Goal: Information Seeking & Learning: Learn about a topic

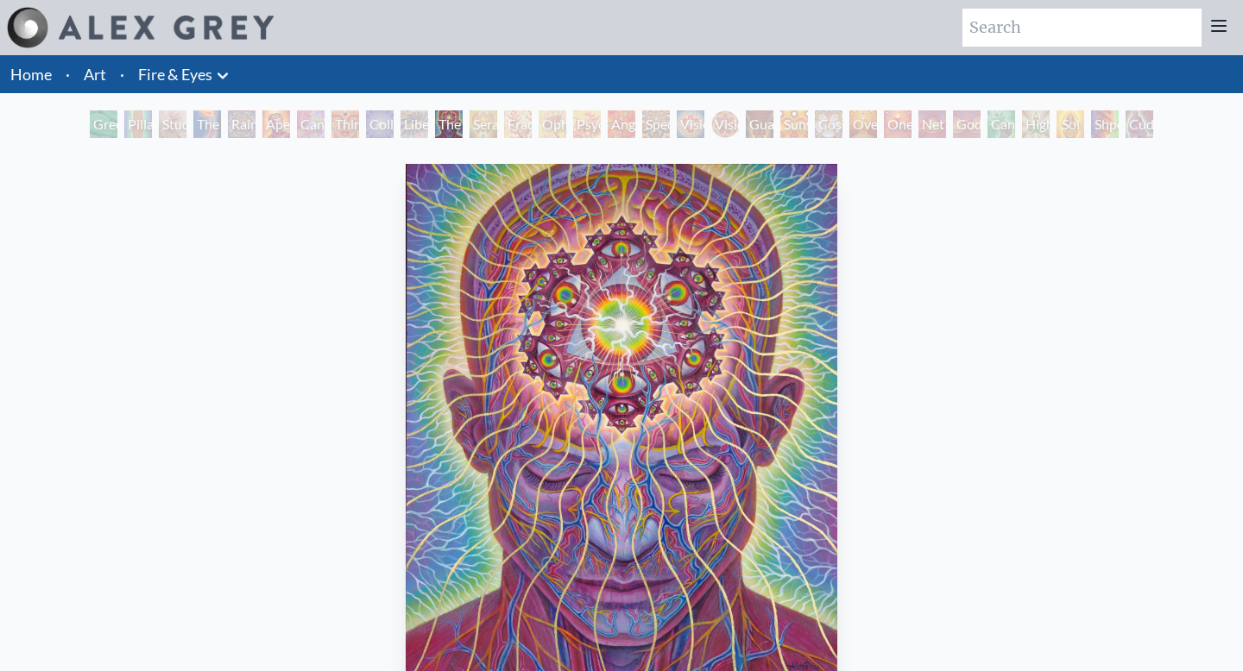
scroll to position [117, 0]
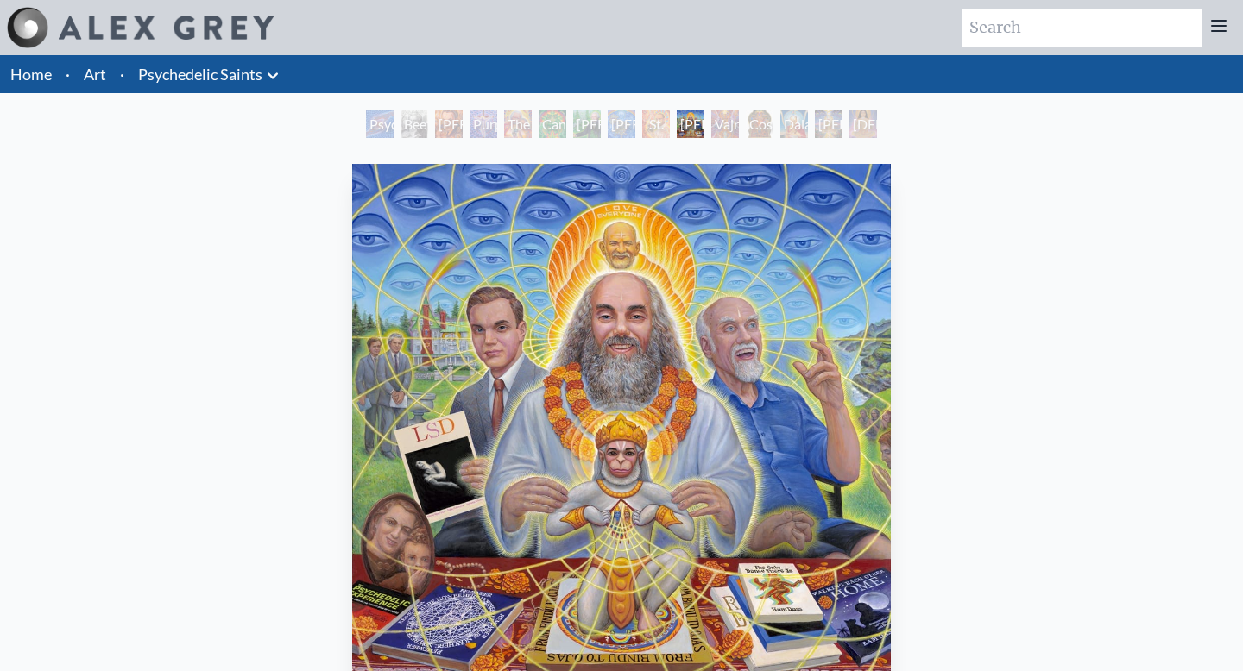
scroll to position [242, 0]
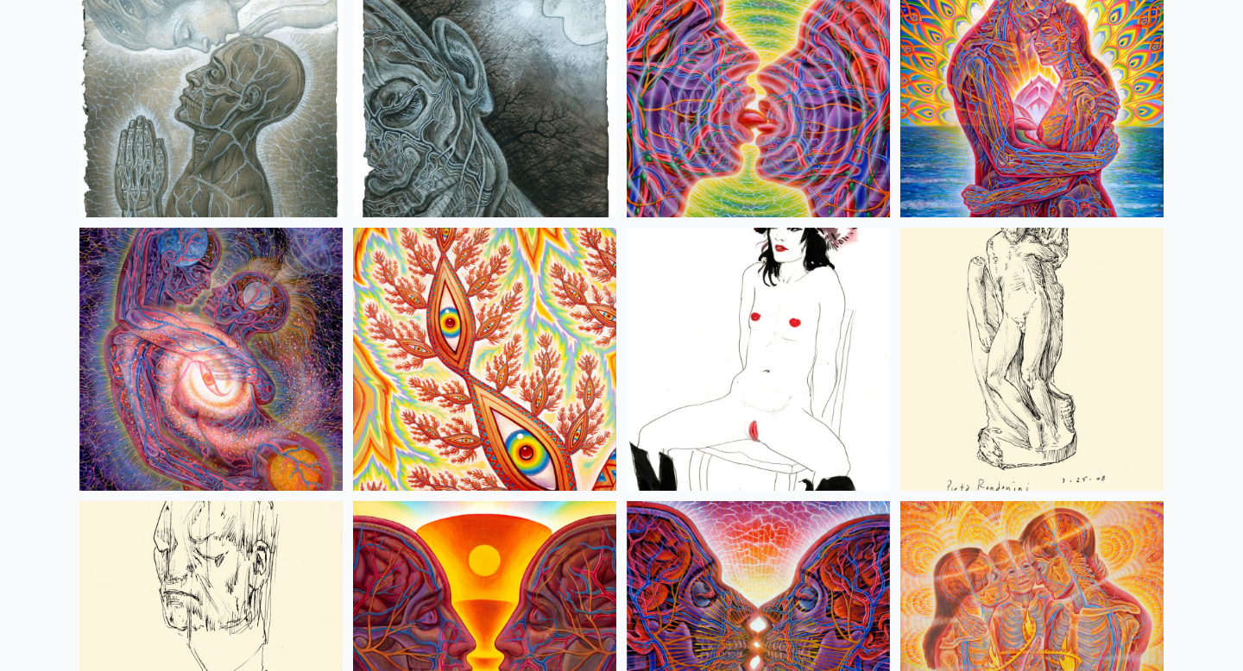
scroll to position [5765, 0]
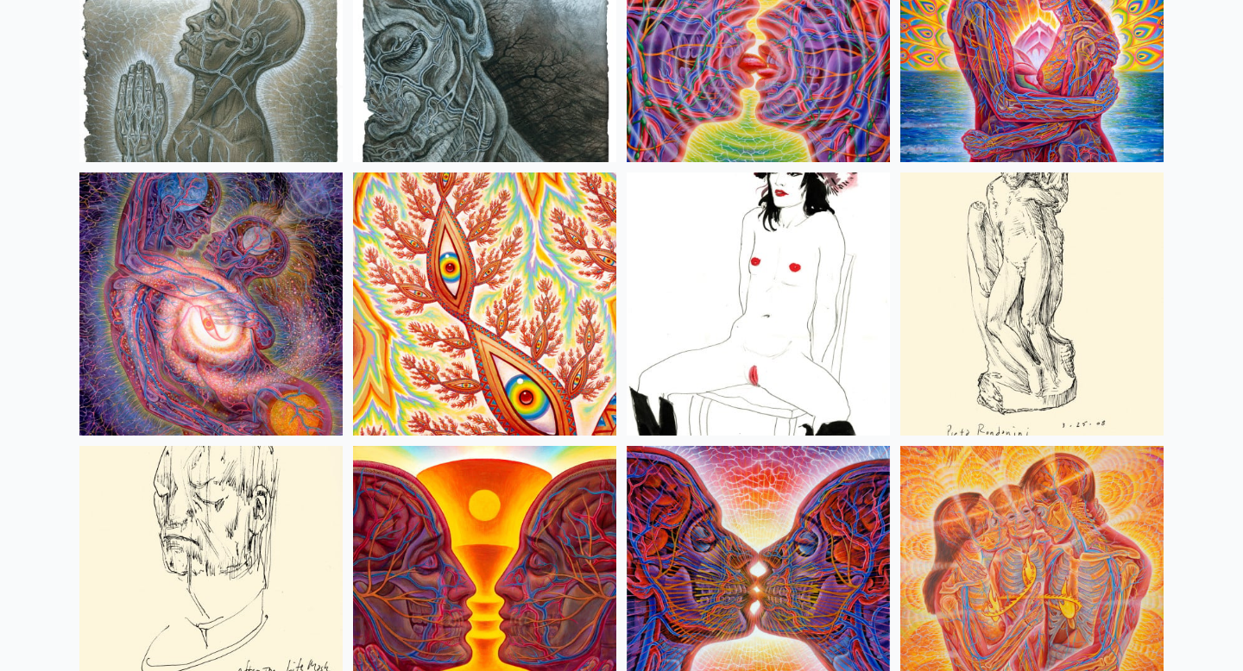
click at [655, 331] on img at bounding box center [758, 304] width 263 height 263
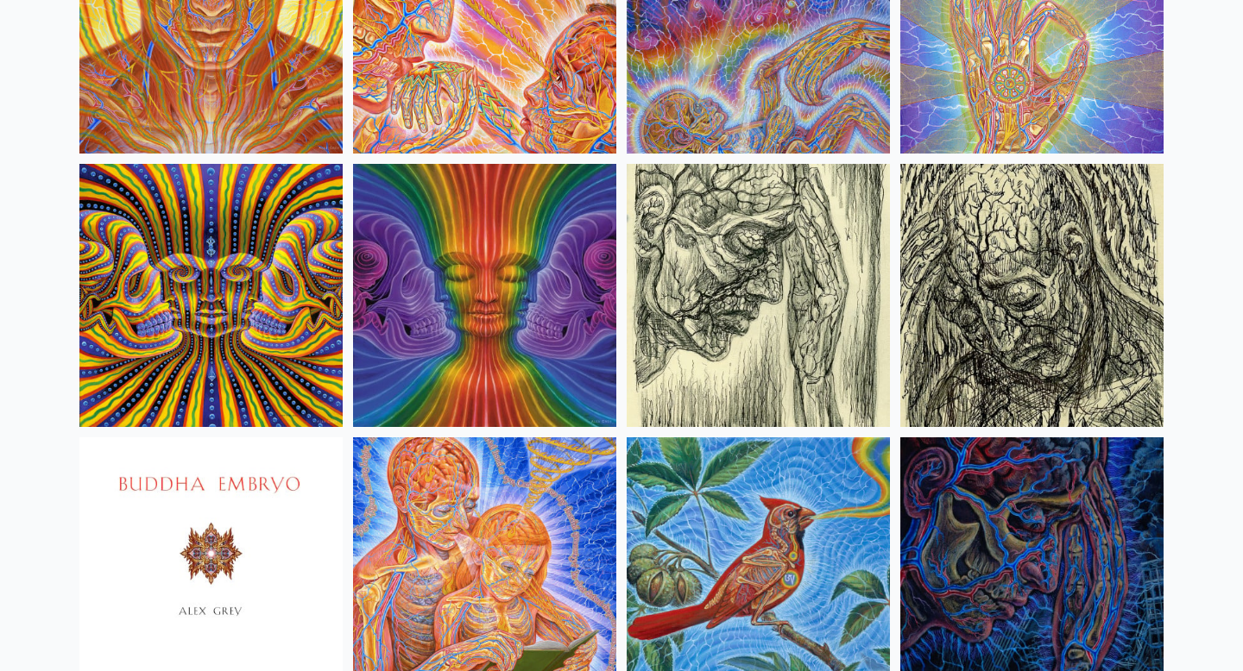
scroll to position [10150, 0]
click at [294, 312] on img at bounding box center [210, 296] width 263 height 263
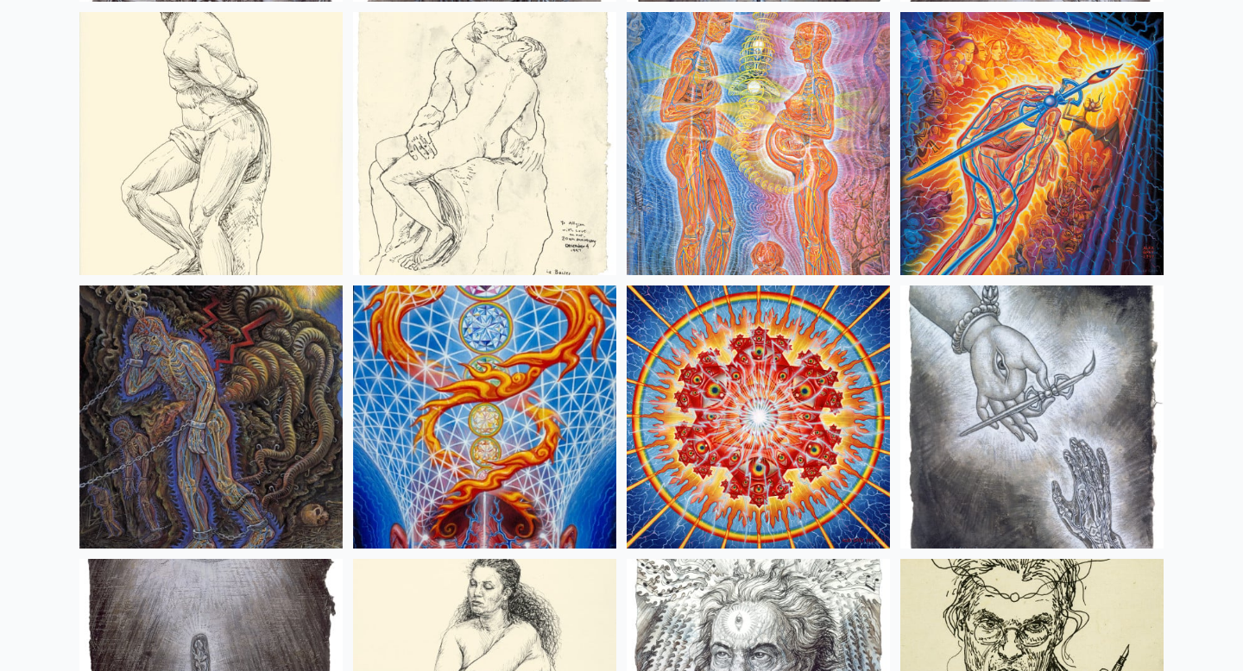
scroll to position [13325, 0]
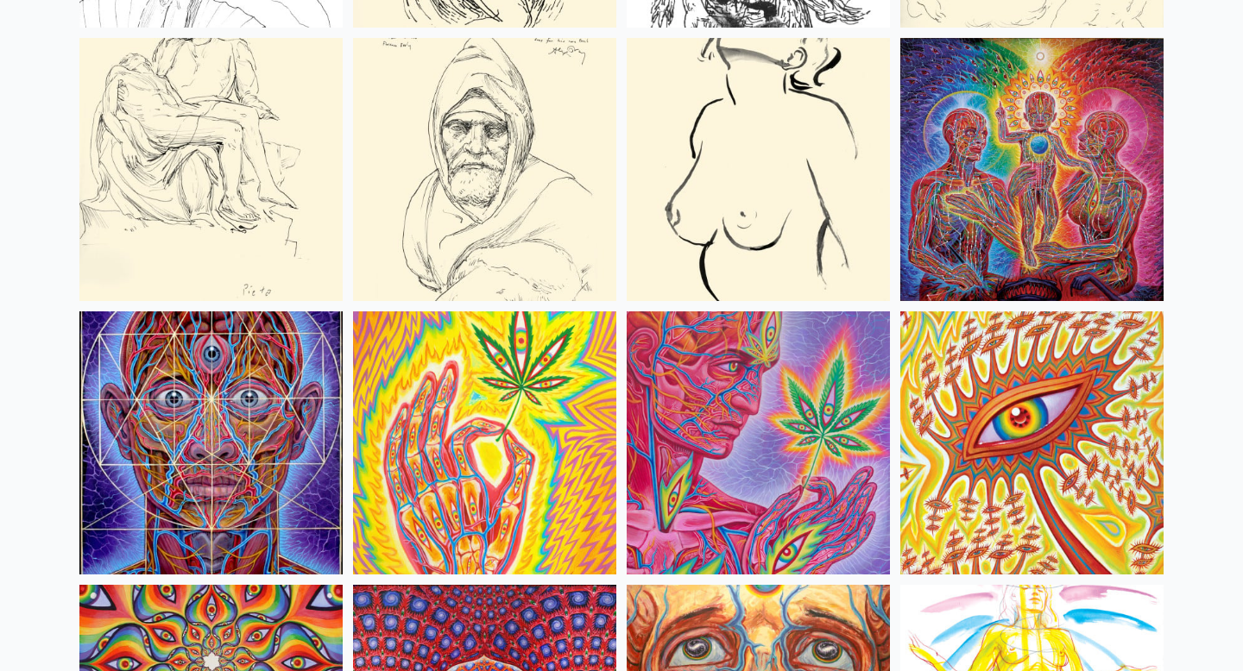
scroll to position [7258, 0]
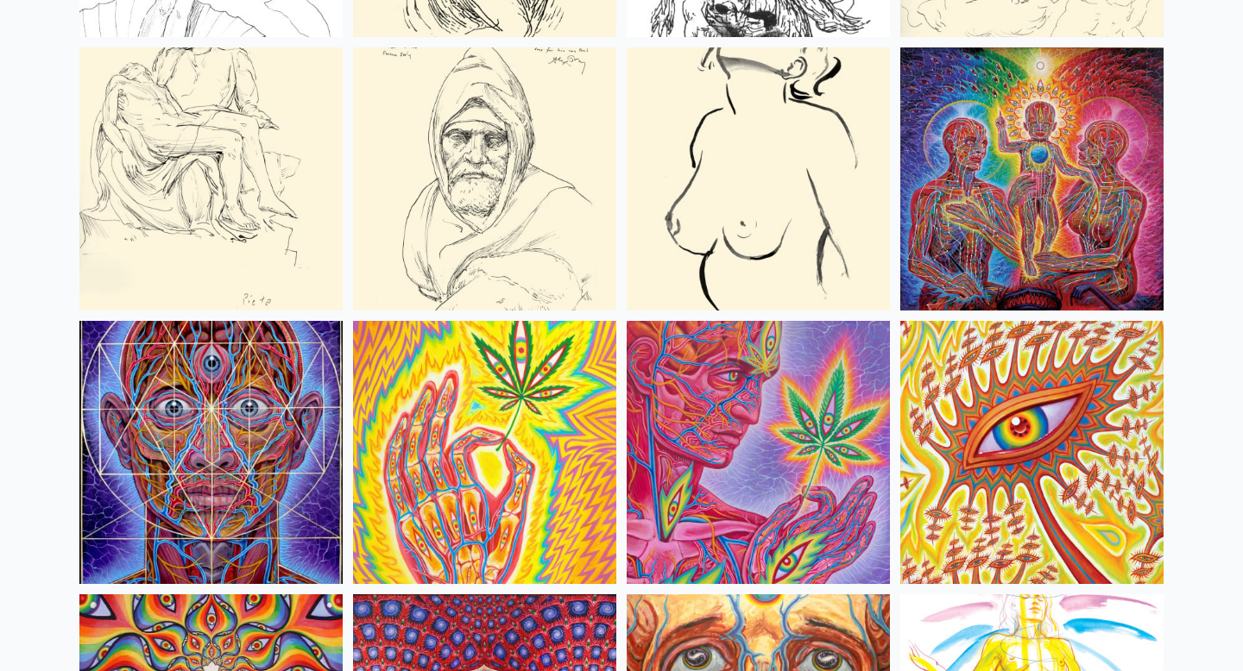
click at [1021, 496] on img at bounding box center [1031, 452] width 263 height 263
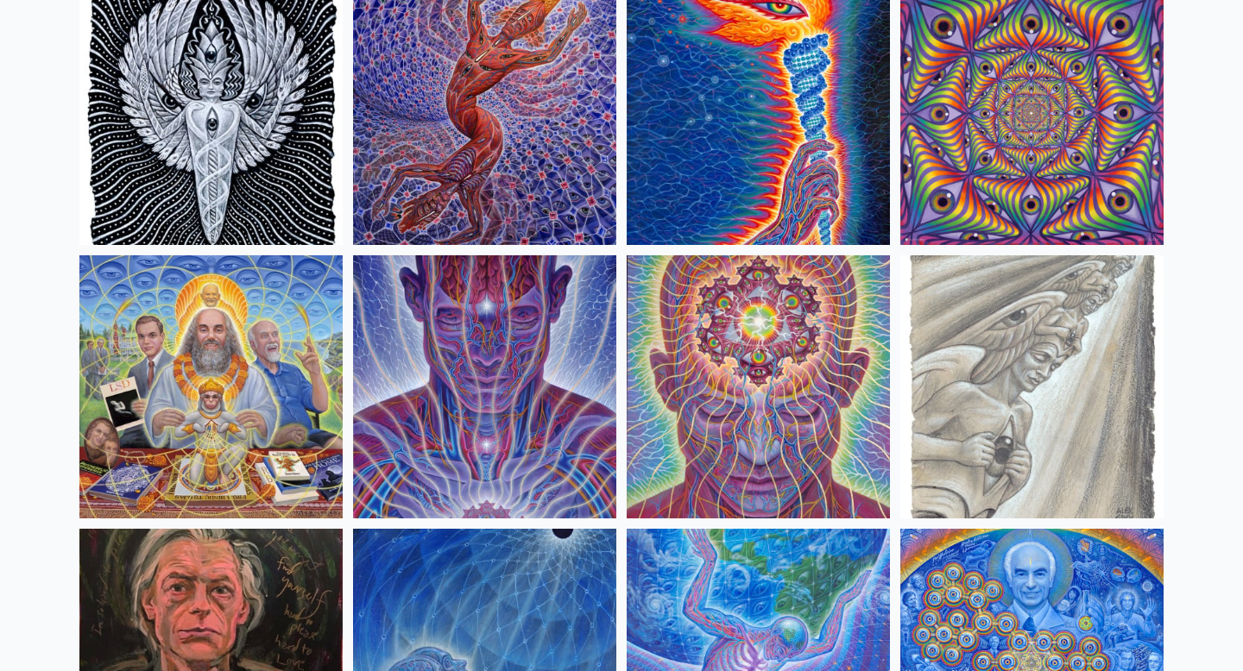
scroll to position [1833, 0]
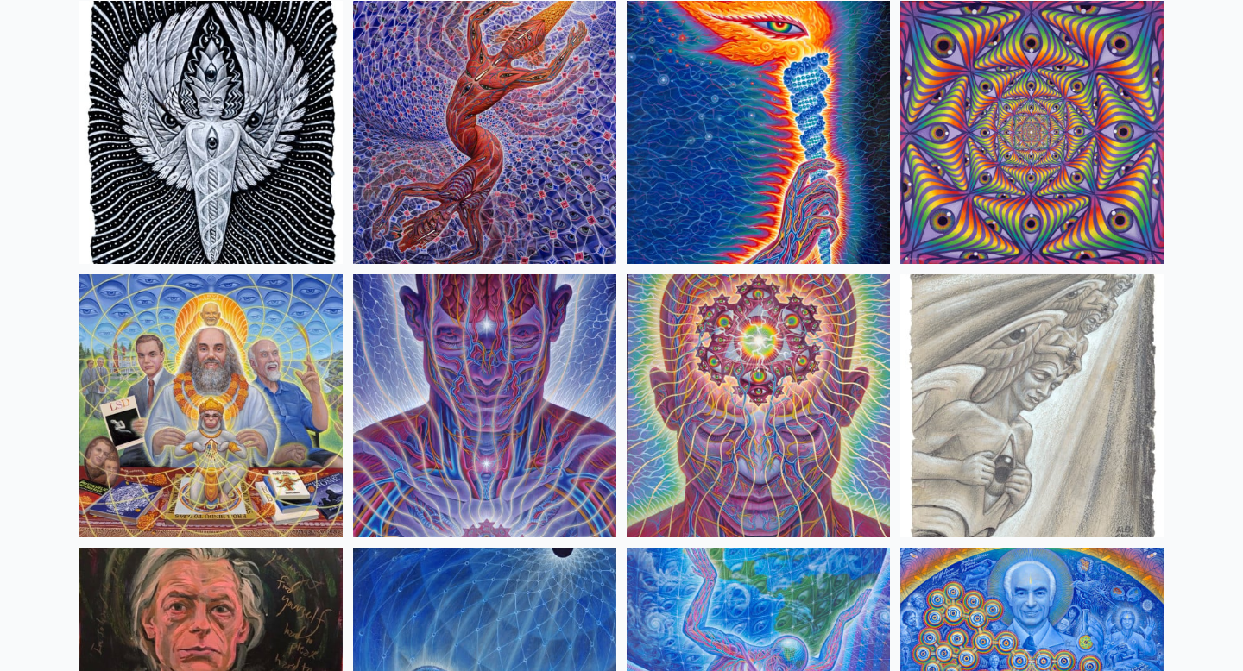
click at [489, 426] on img at bounding box center [484, 405] width 263 height 263
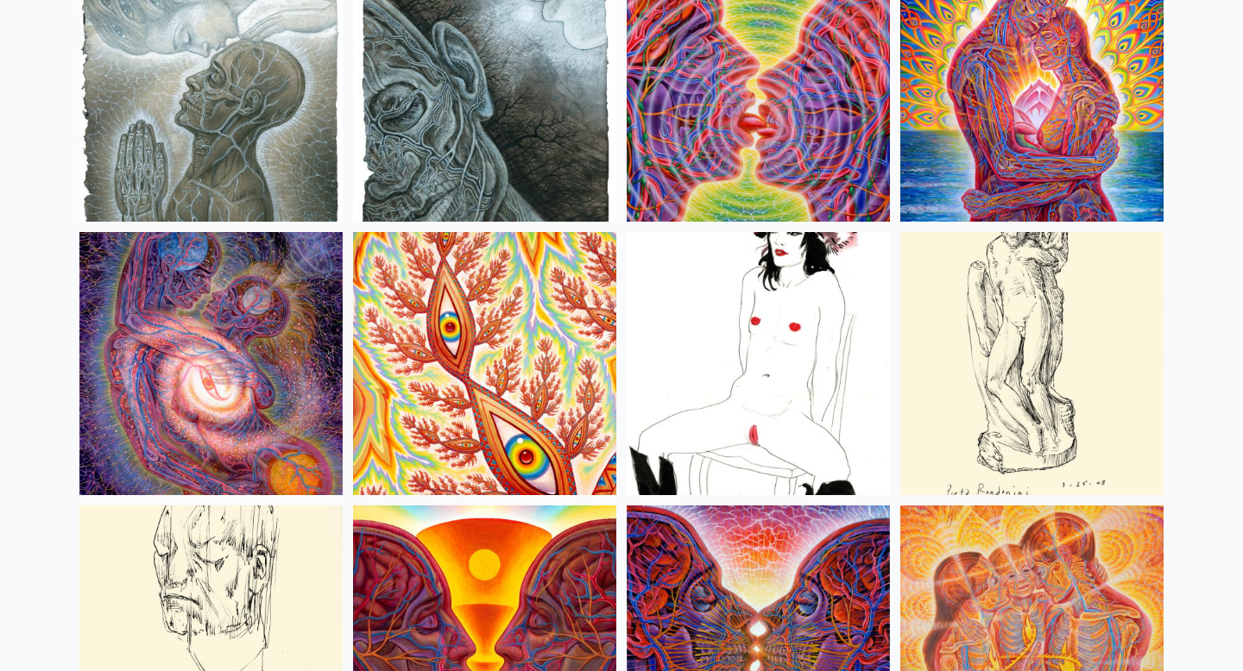
scroll to position [5704, 0]
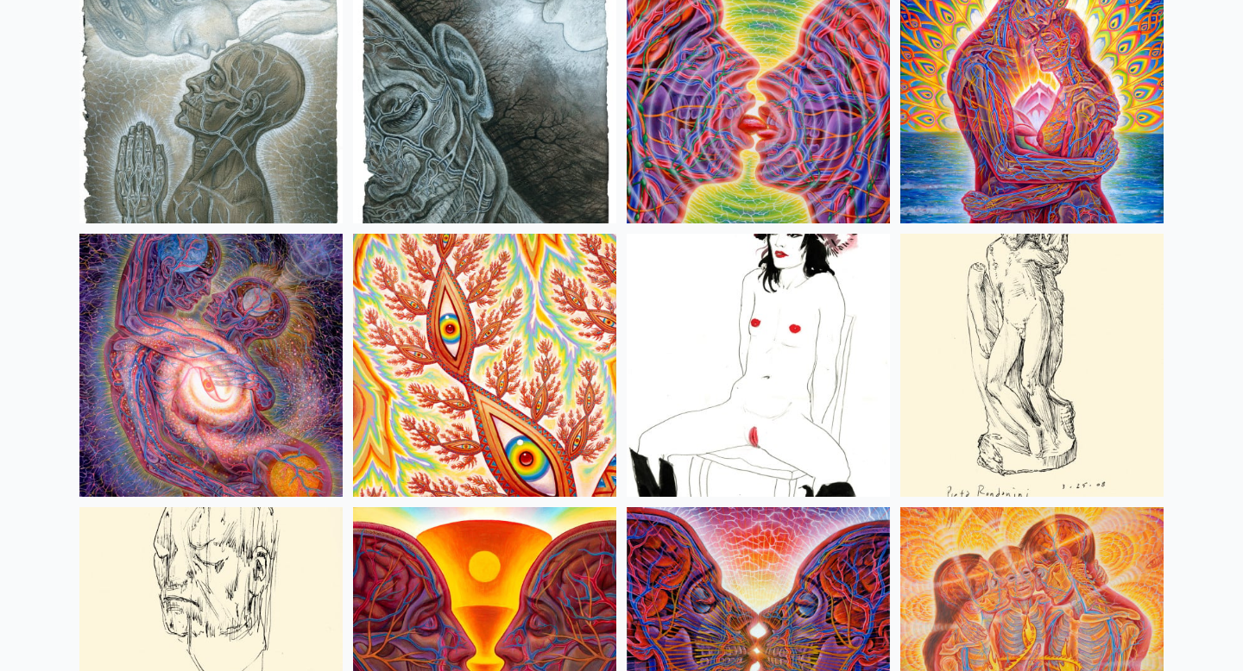
click at [494, 362] on img at bounding box center [484, 365] width 263 height 263
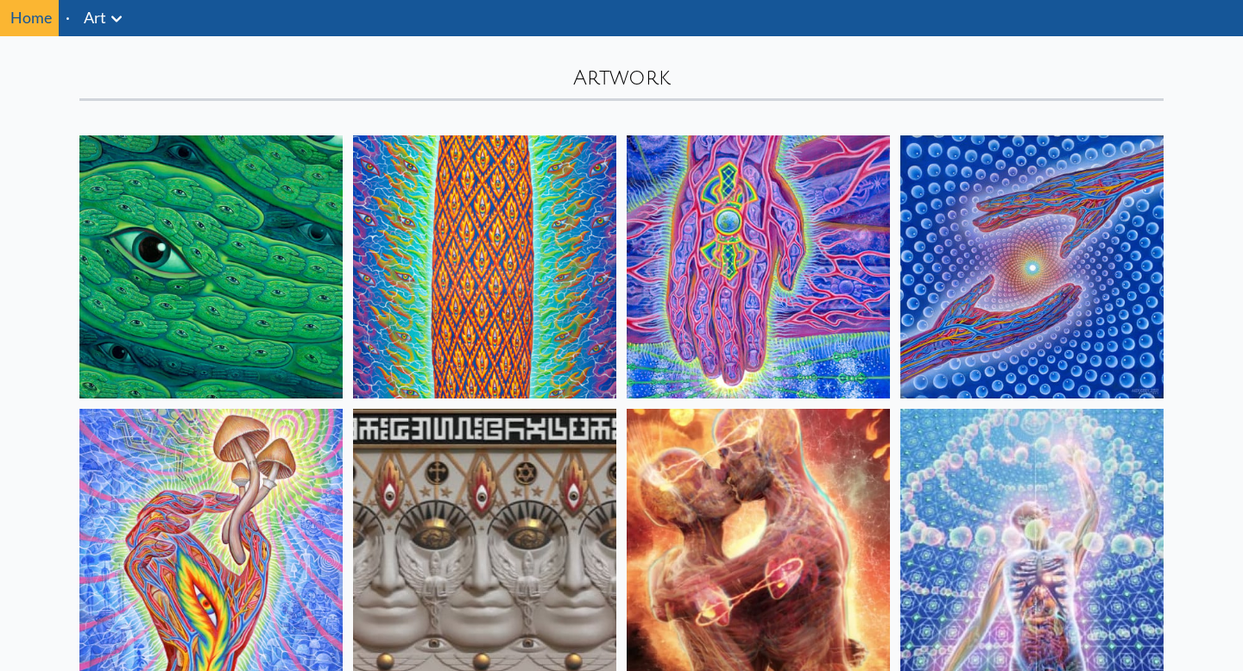
scroll to position [0, 0]
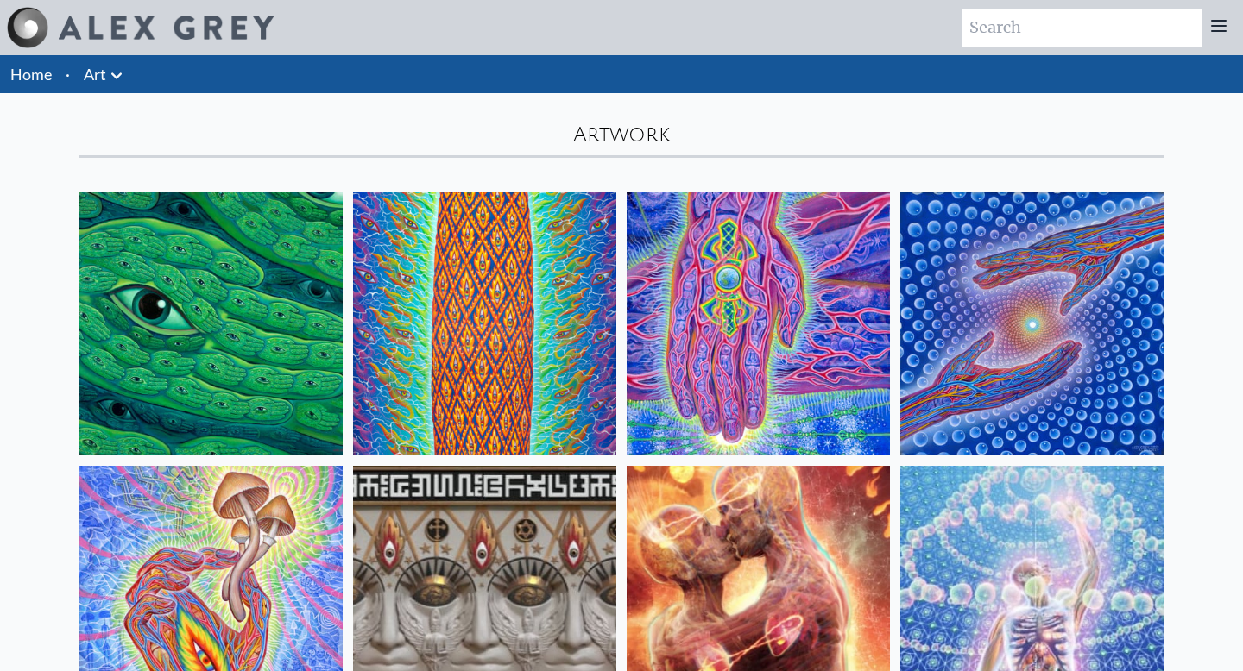
drag, startPoint x: 494, startPoint y: 362, endPoint x: 872, endPoint y: 15, distance: 513.0
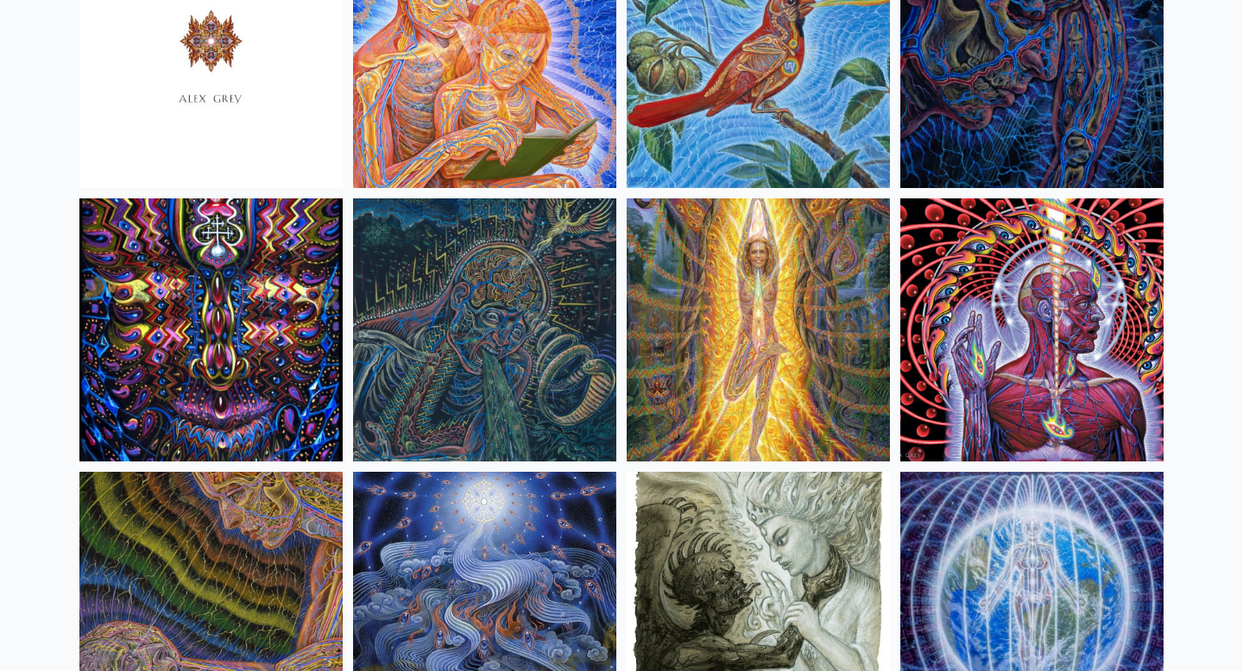
scroll to position [10664, 0]
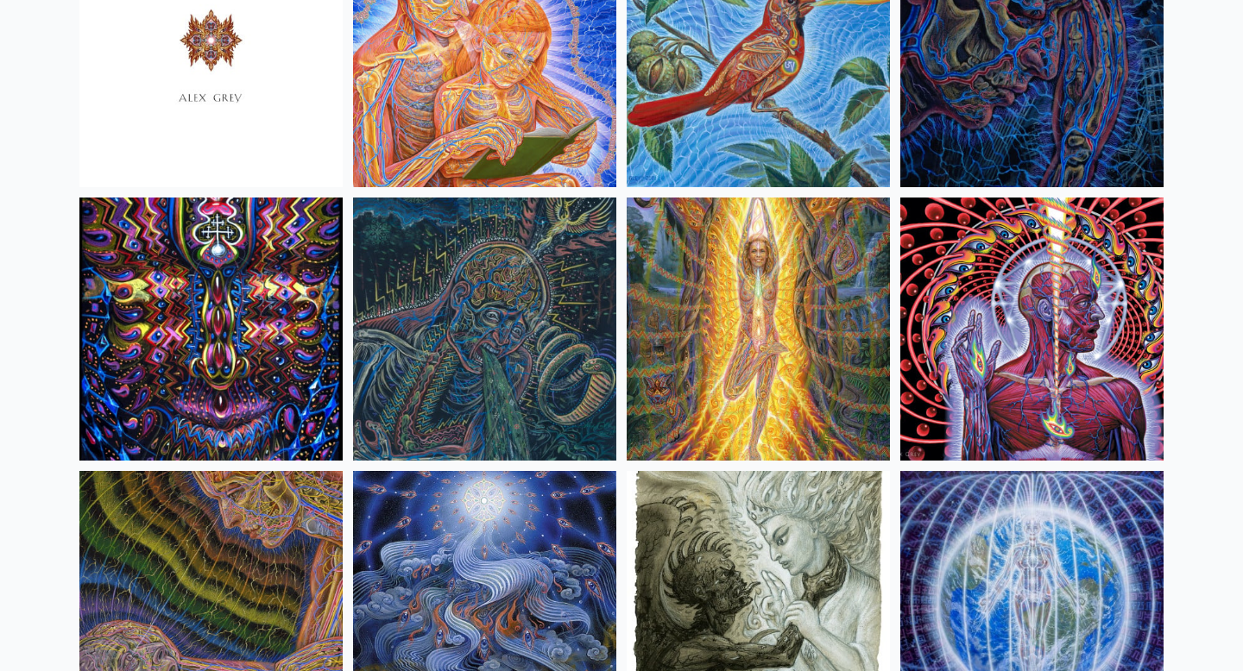
click at [1005, 346] on img at bounding box center [1031, 329] width 263 height 263
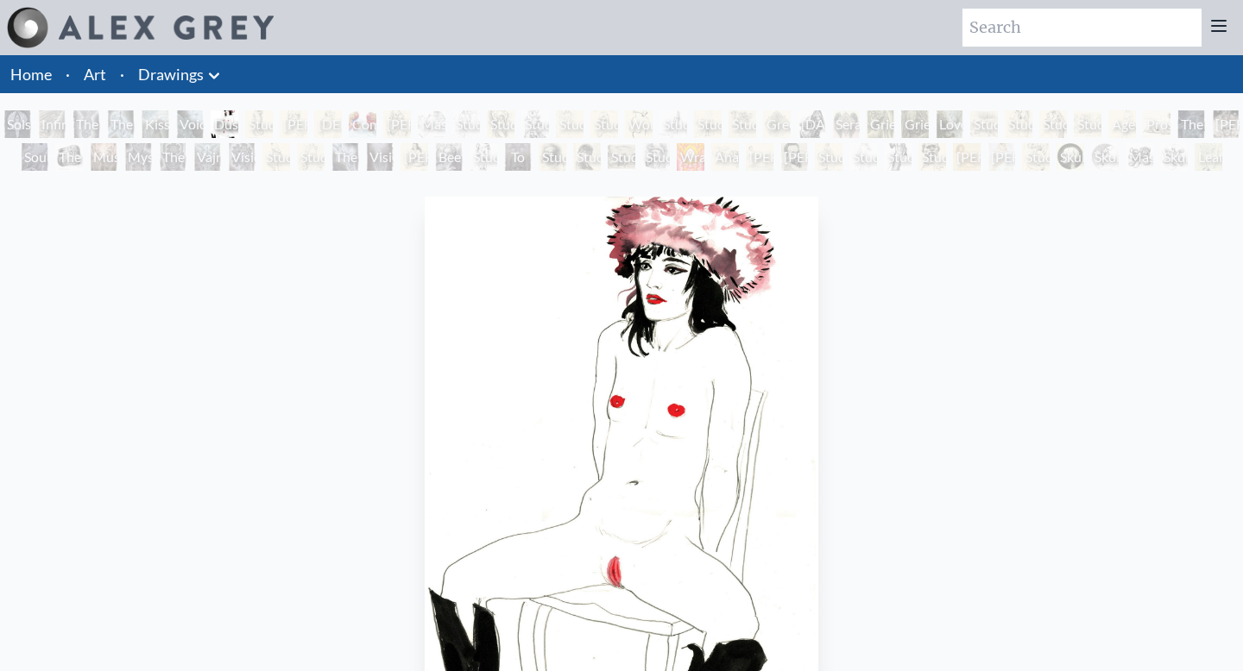
scroll to position [25, 0]
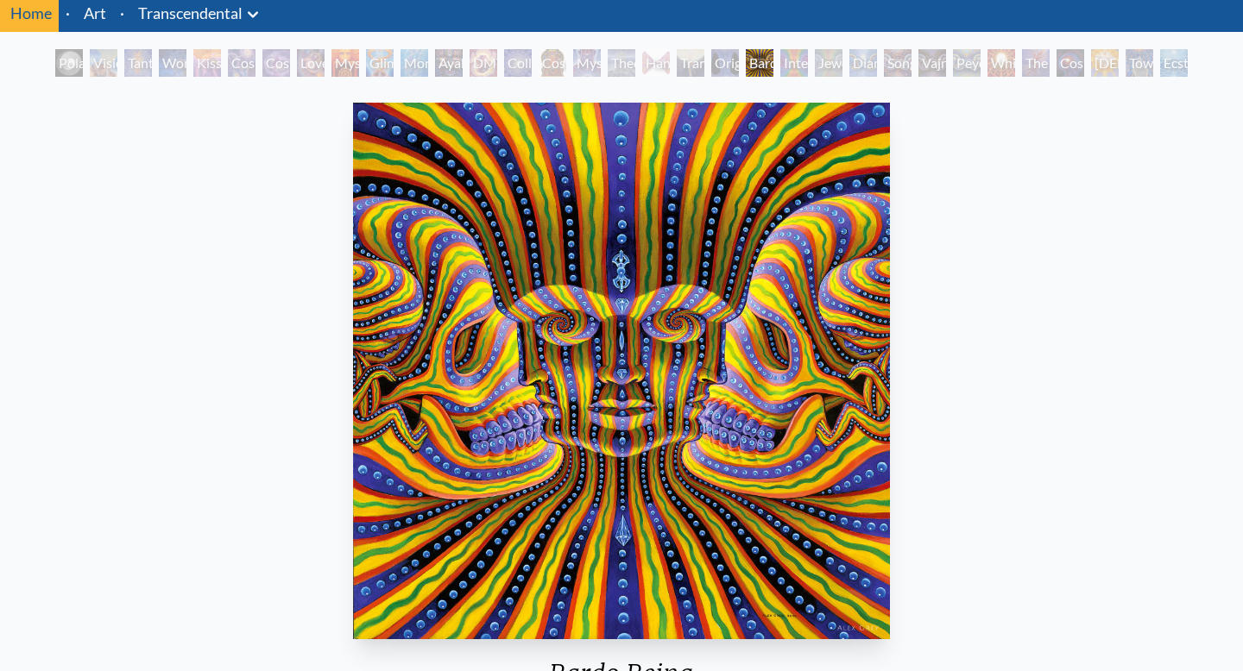
scroll to position [63, 0]
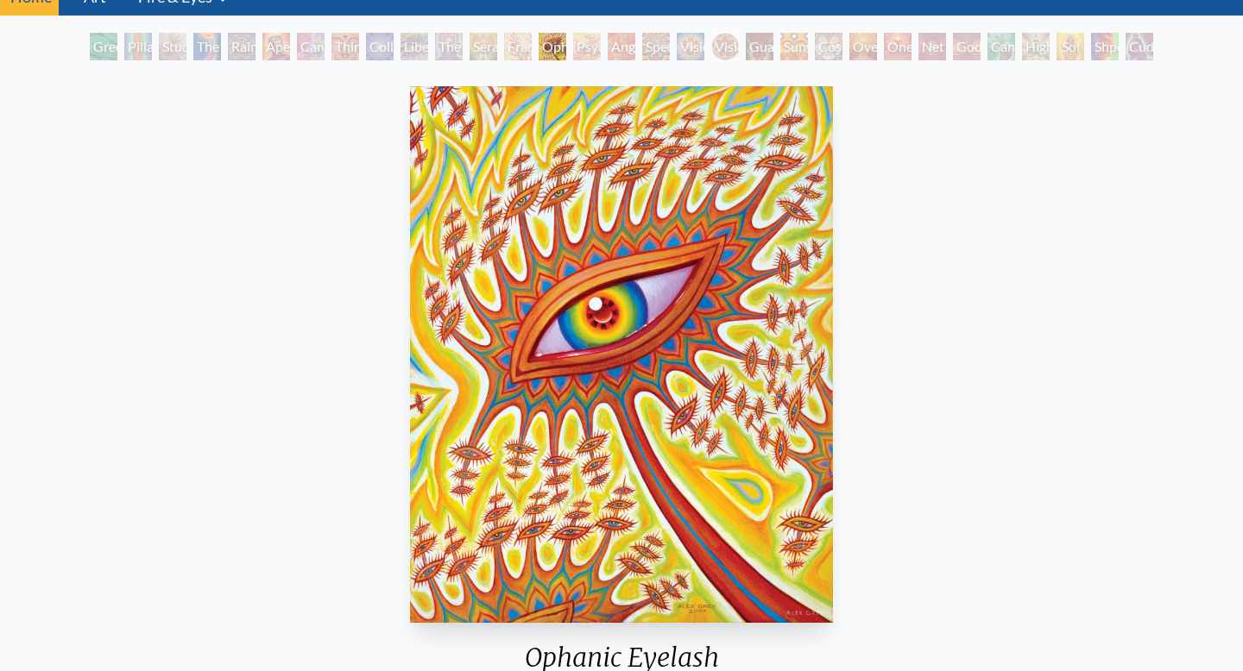
scroll to position [74, 0]
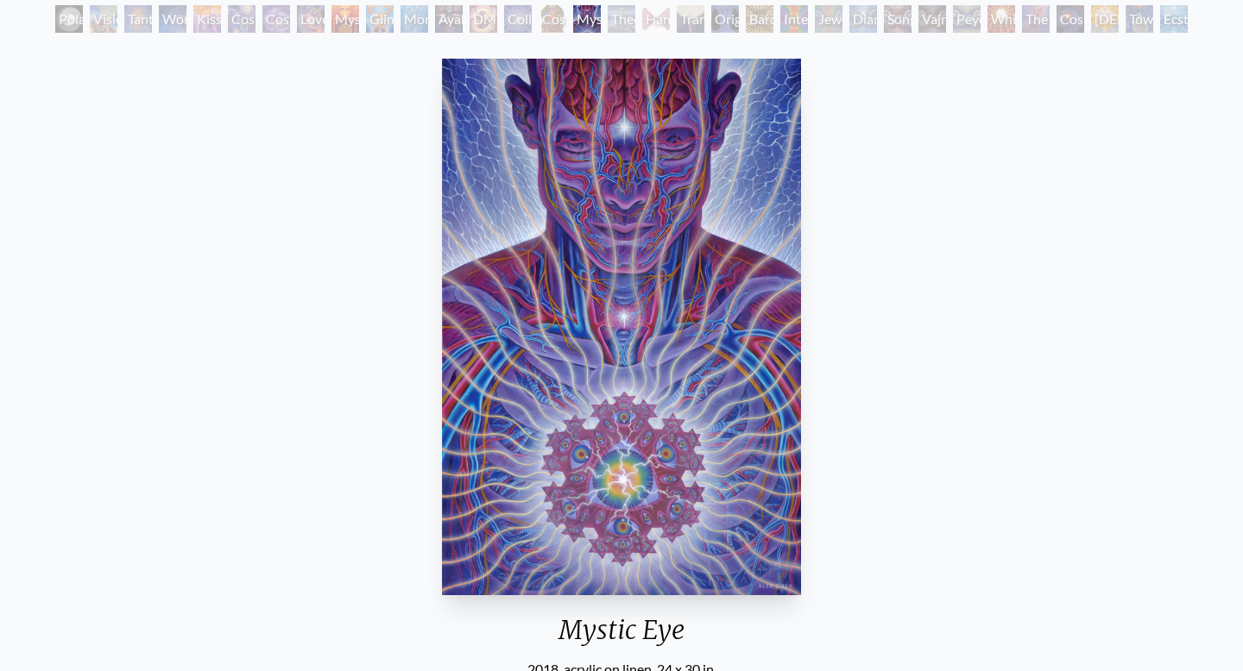
scroll to position [103, 0]
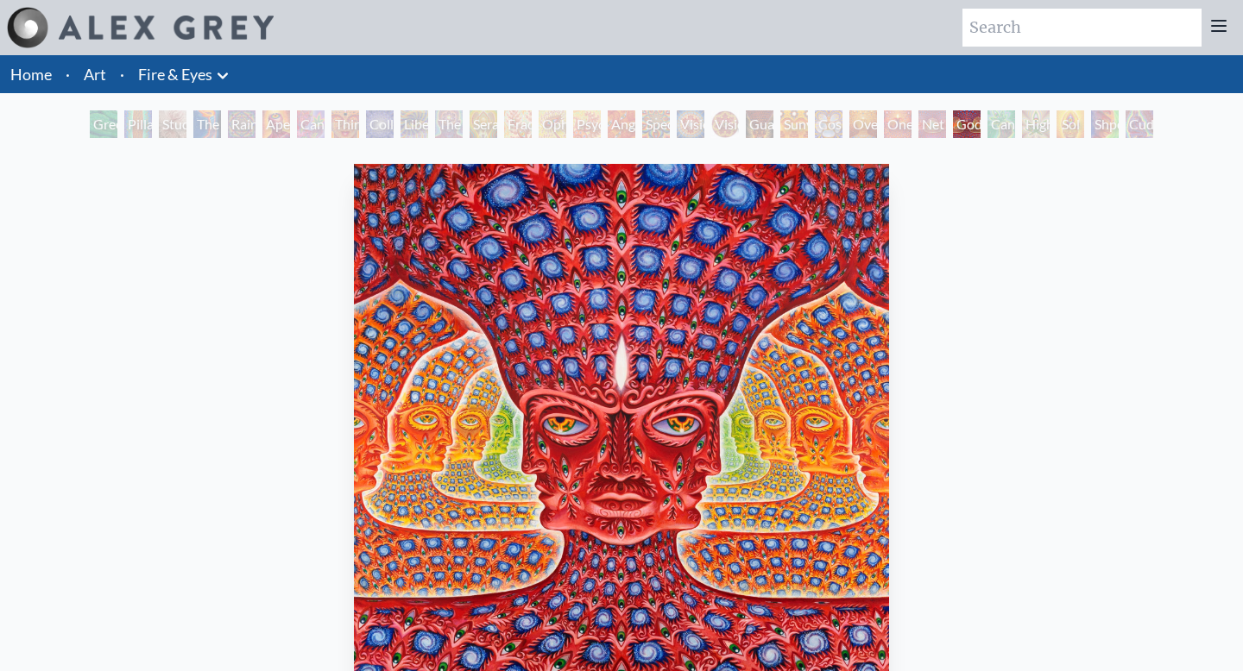
scroll to position [63, 0]
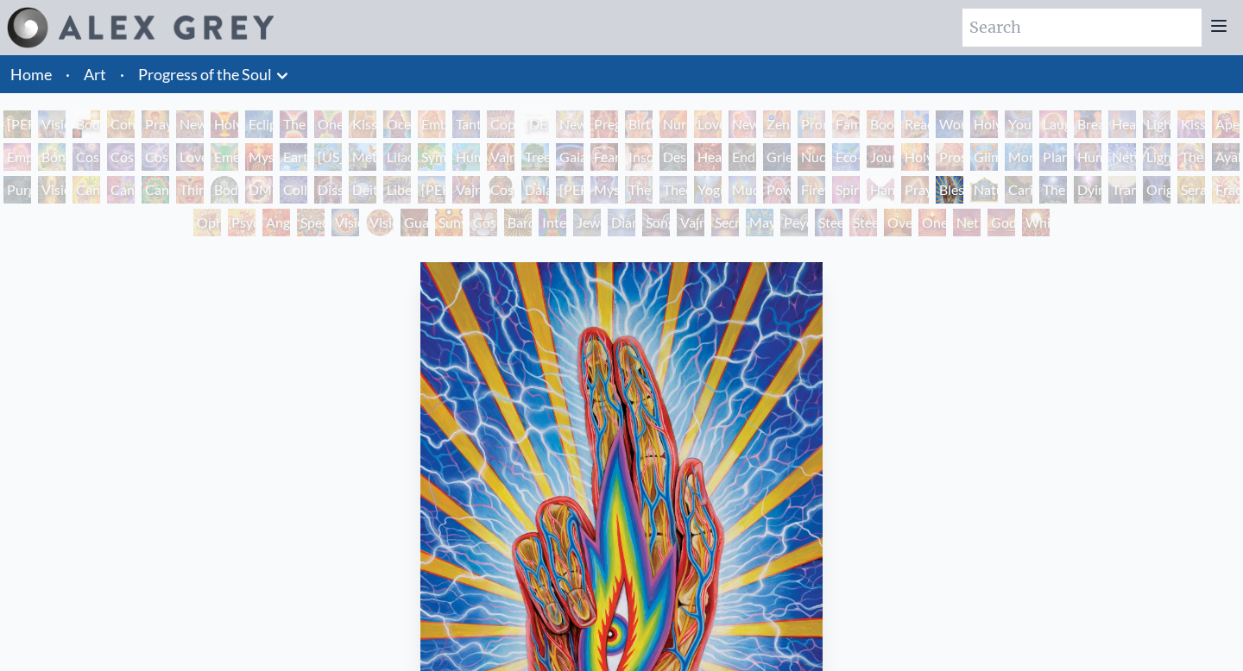
scroll to position [236, 0]
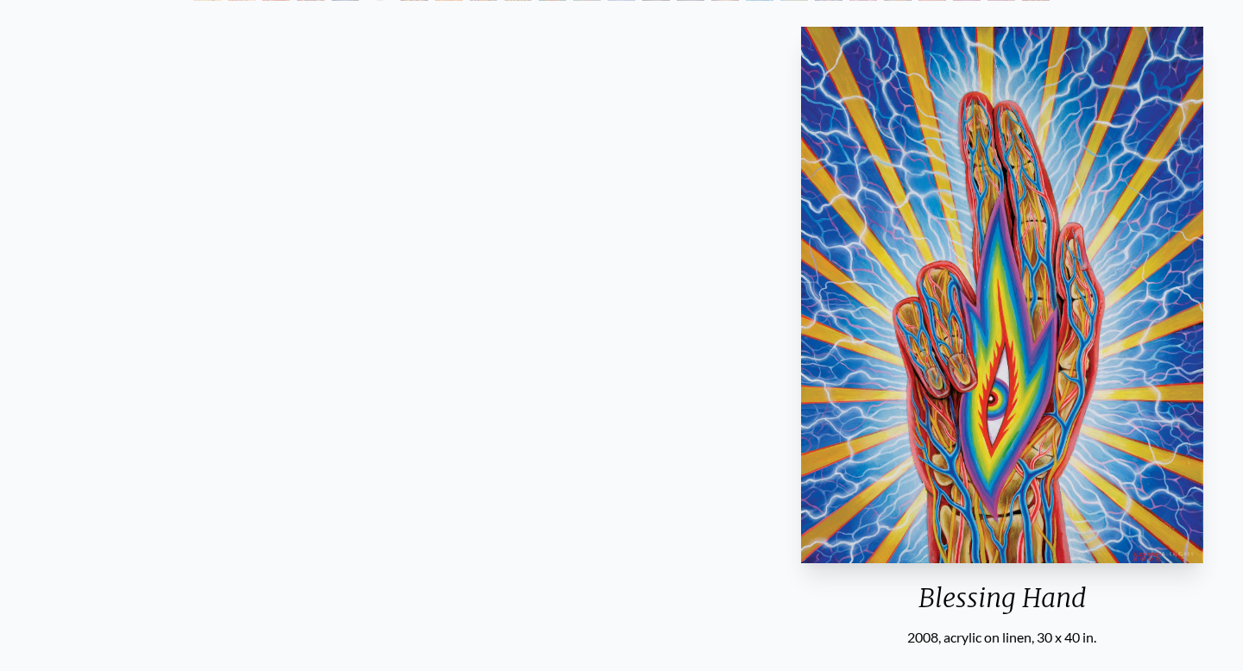
click at [0, 0] on div "Adam & Eve Visionary Origin of Language Body, Mind, Spirit Contemplation Prayin…" at bounding box center [621, 524] width 1243 height 1298
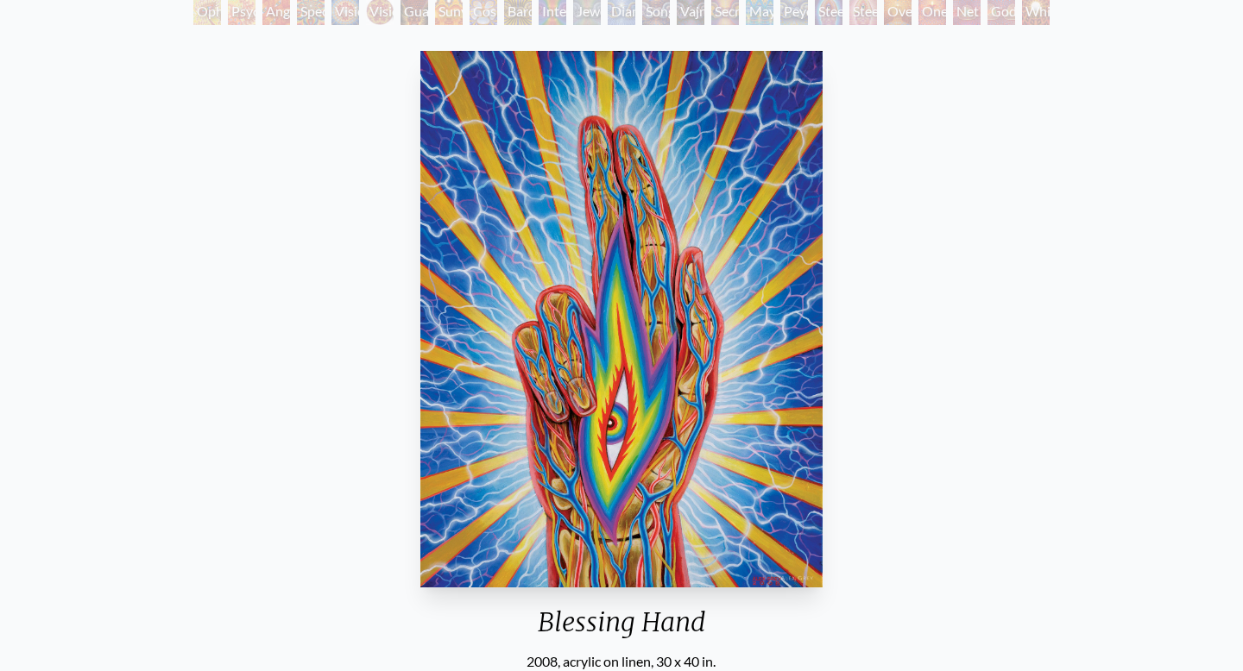
scroll to position [210, 0]
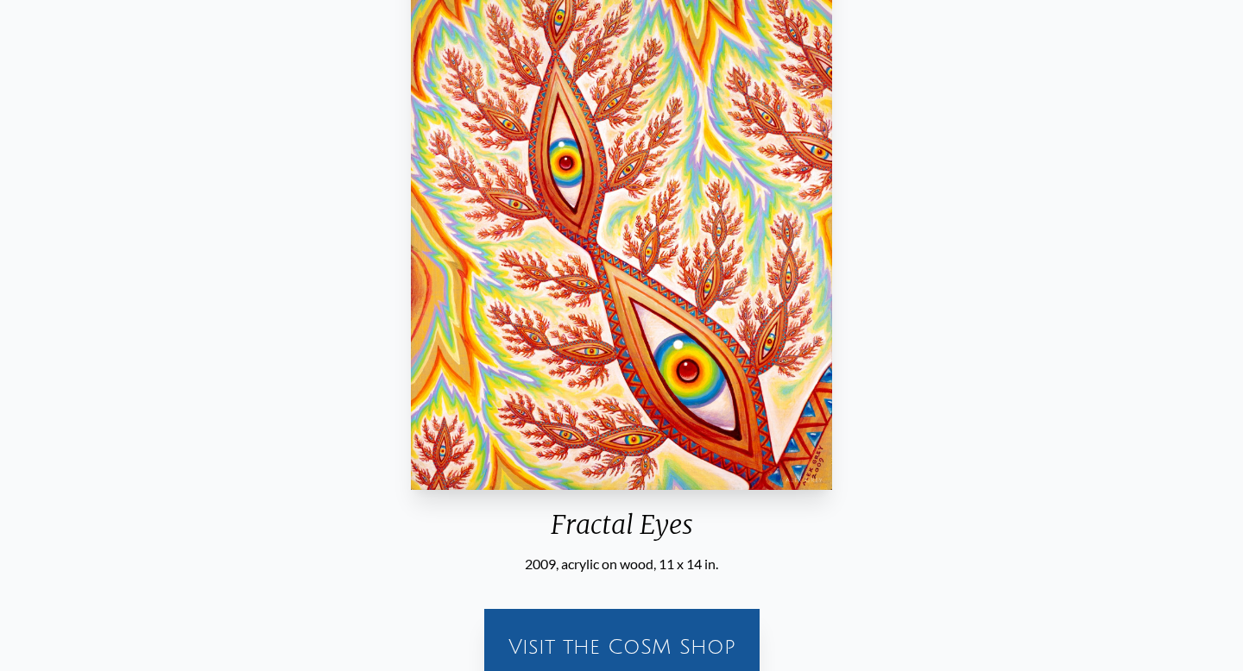
scroll to position [221, 0]
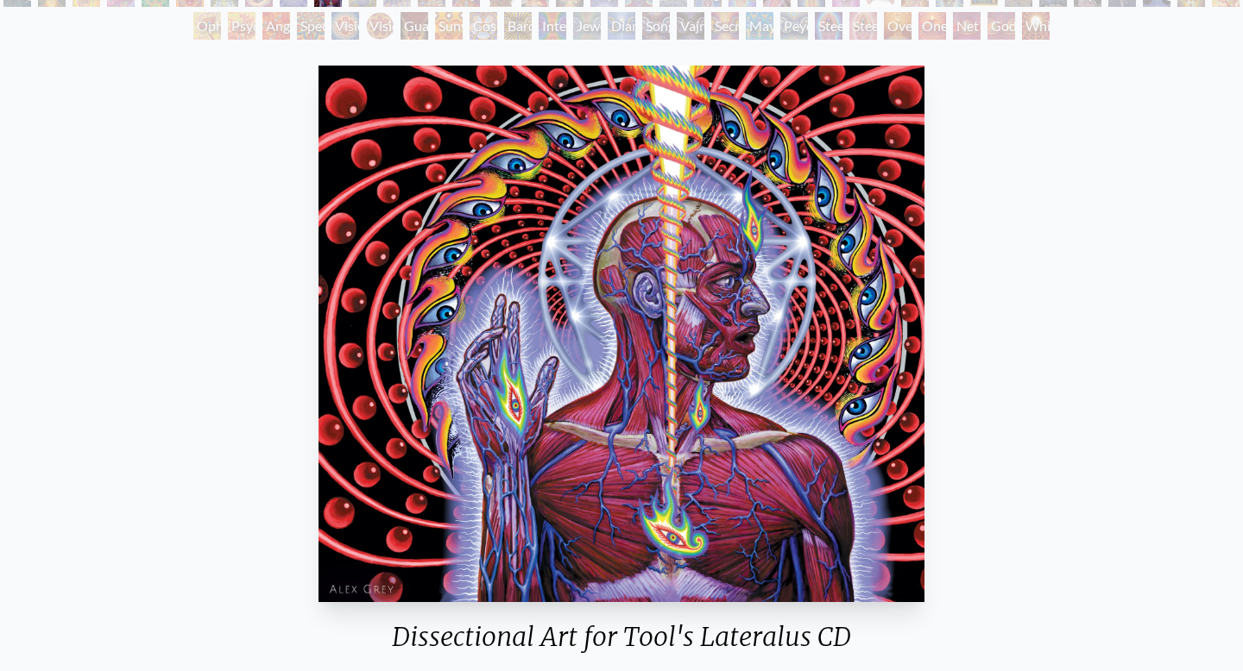
scroll to position [195, 0]
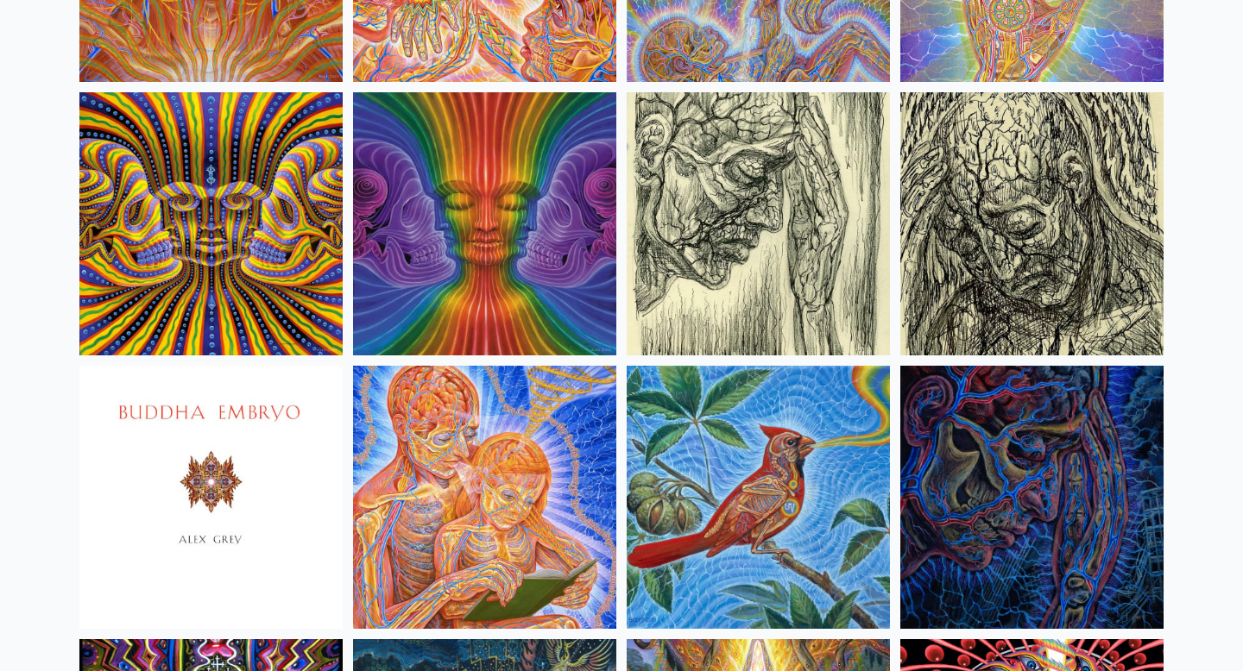
scroll to position [10226, 0]
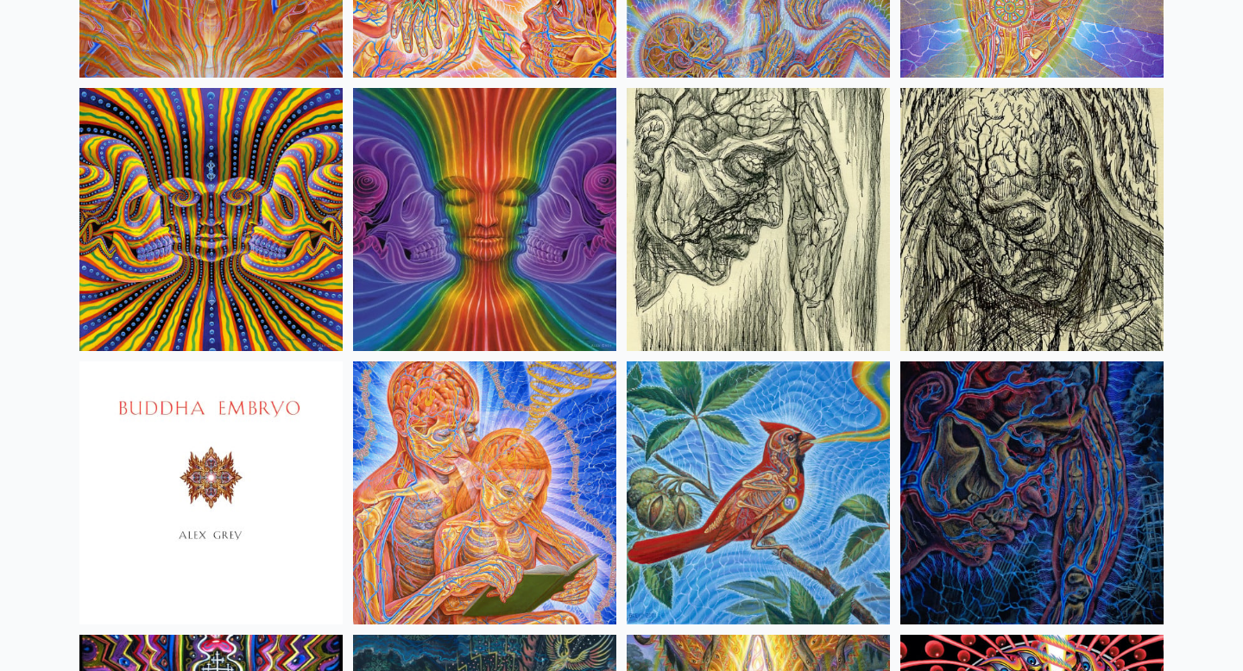
click at [215, 213] on img at bounding box center [210, 219] width 263 height 263
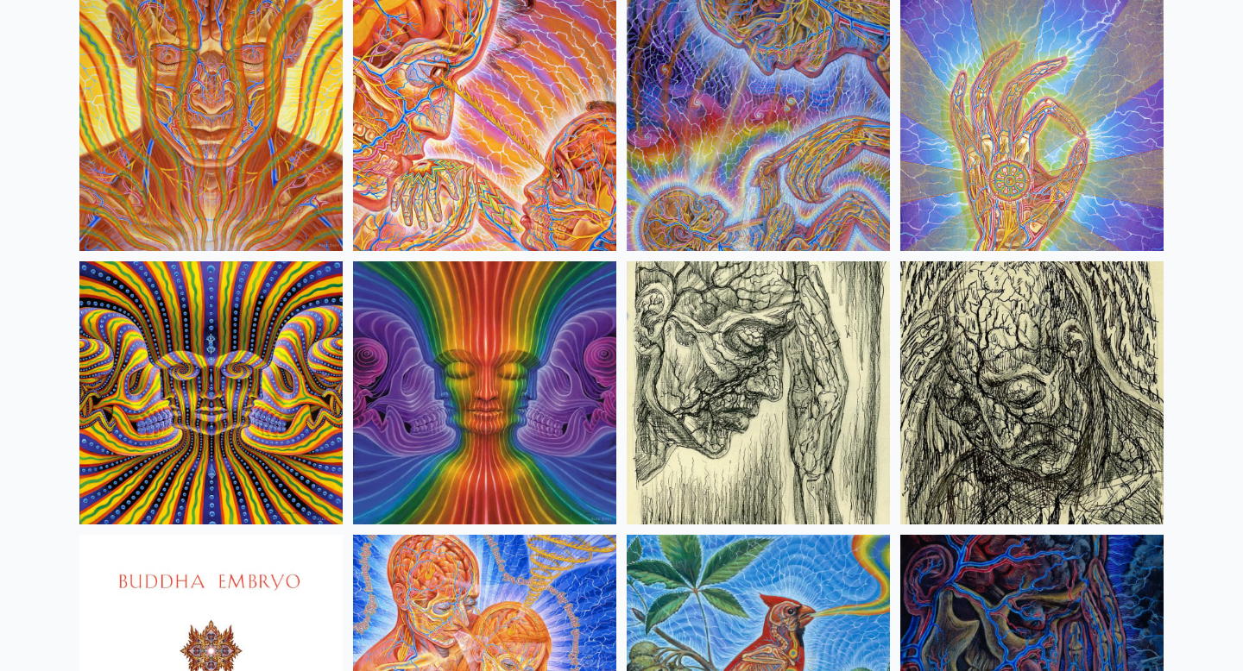
scroll to position [10051, 0]
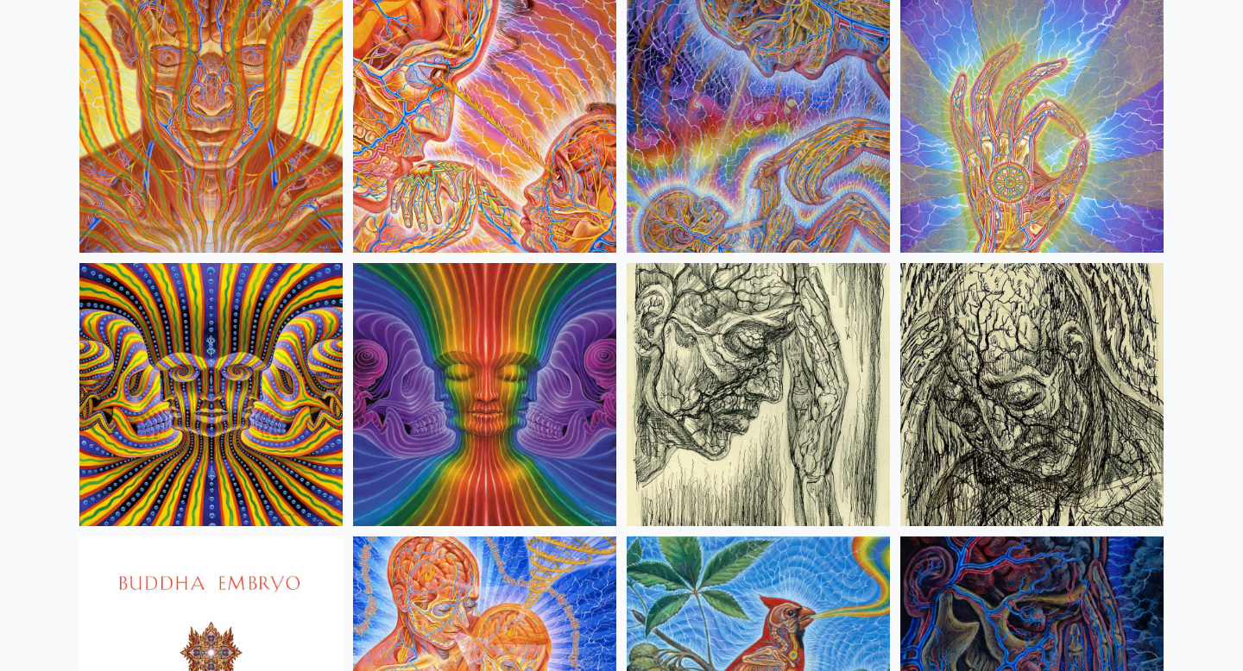
click at [485, 386] on img at bounding box center [484, 394] width 263 height 263
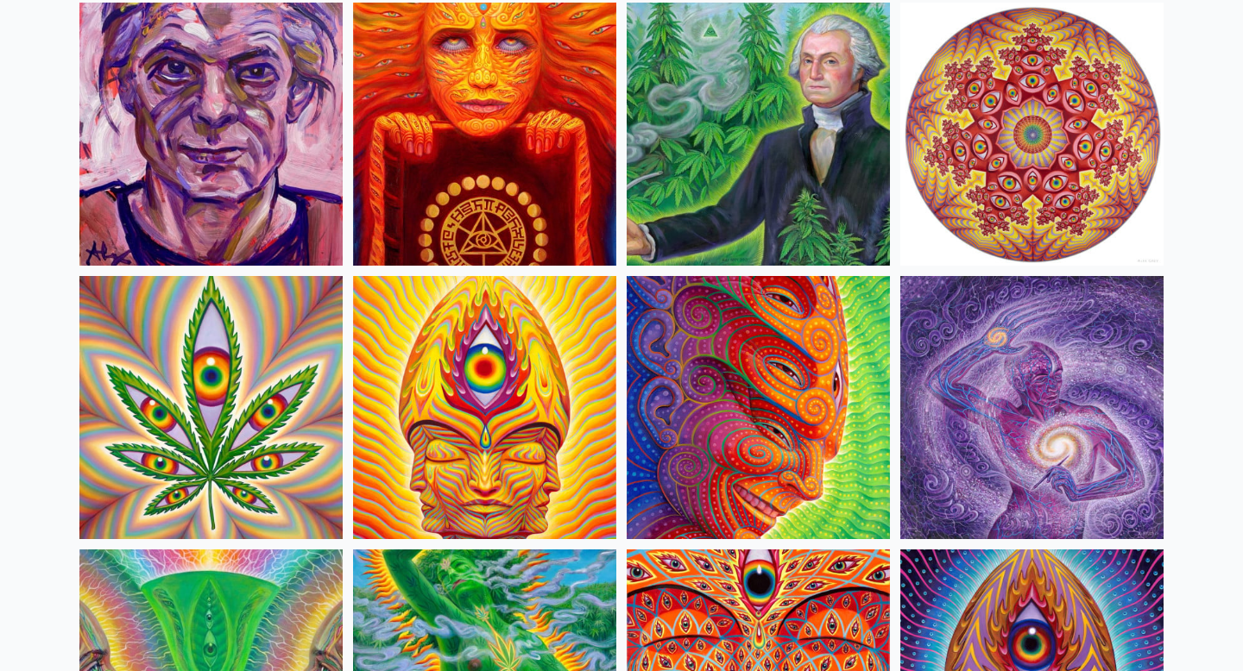
scroll to position [2939, 0]
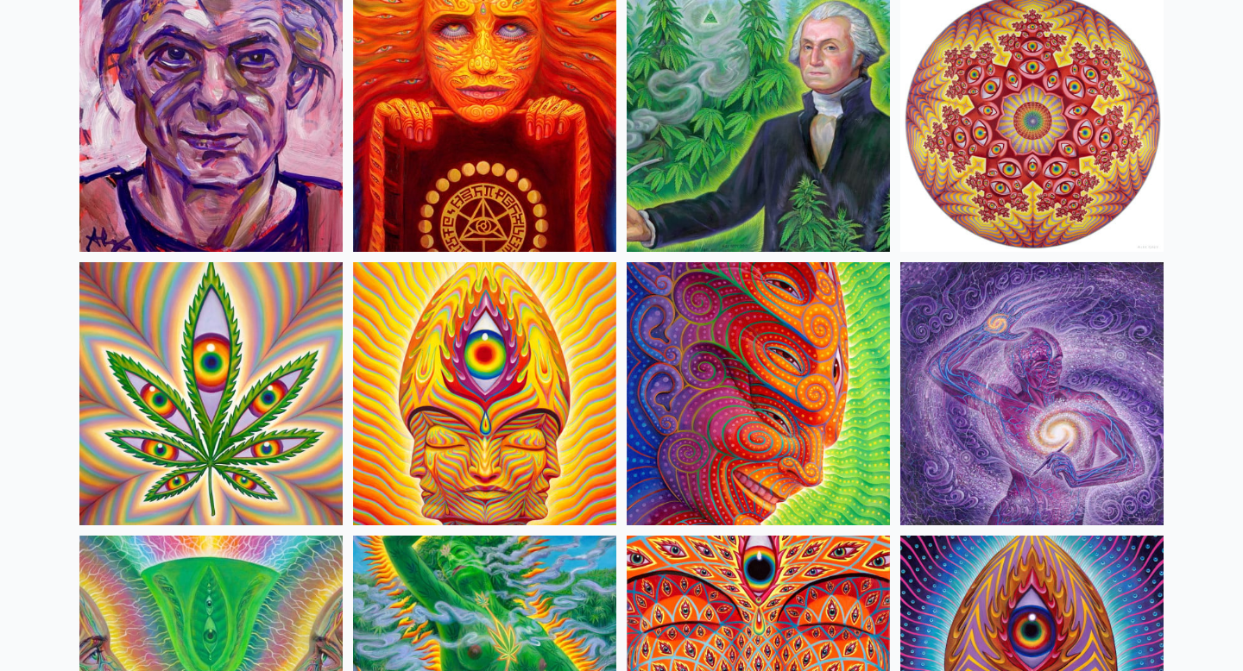
click at [484, 397] on img at bounding box center [484, 393] width 263 height 263
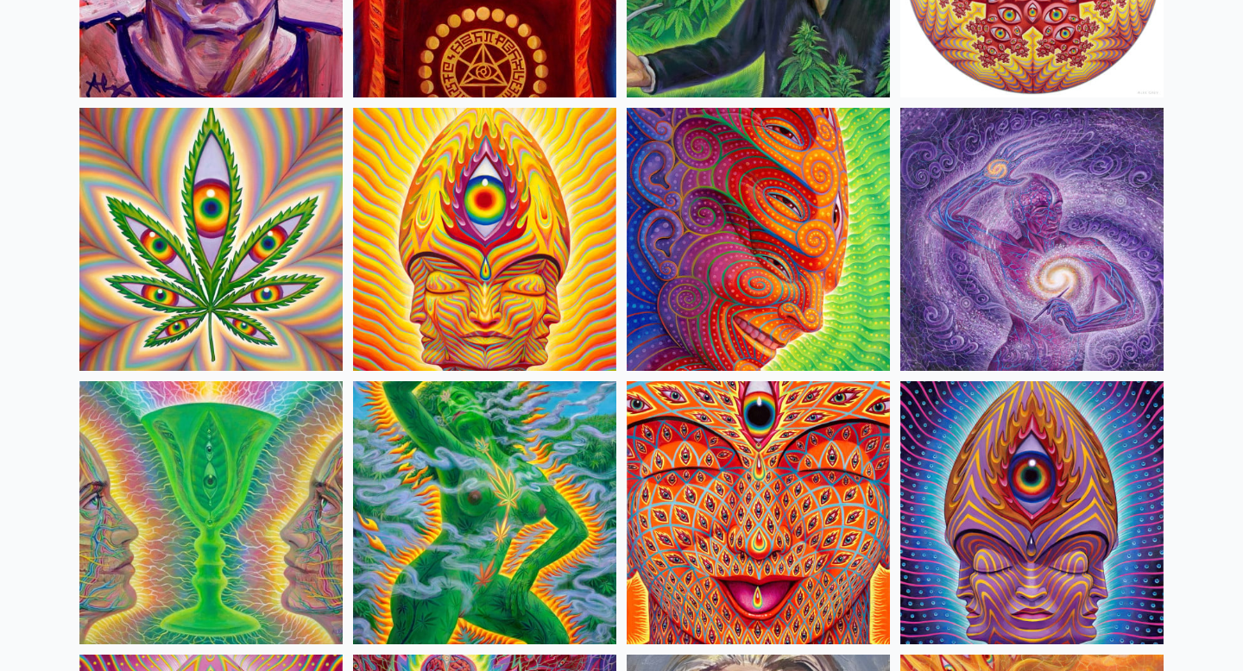
scroll to position [3103, 0]
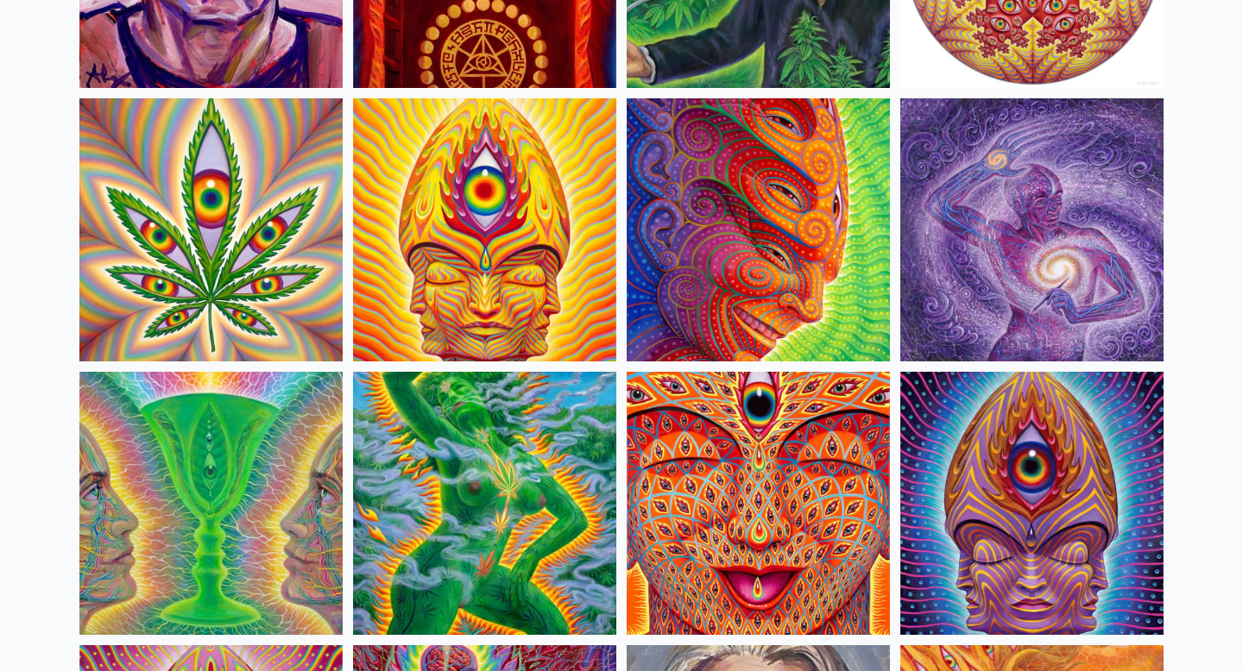
click at [740, 268] on img at bounding box center [758, 229] width 263 height 263
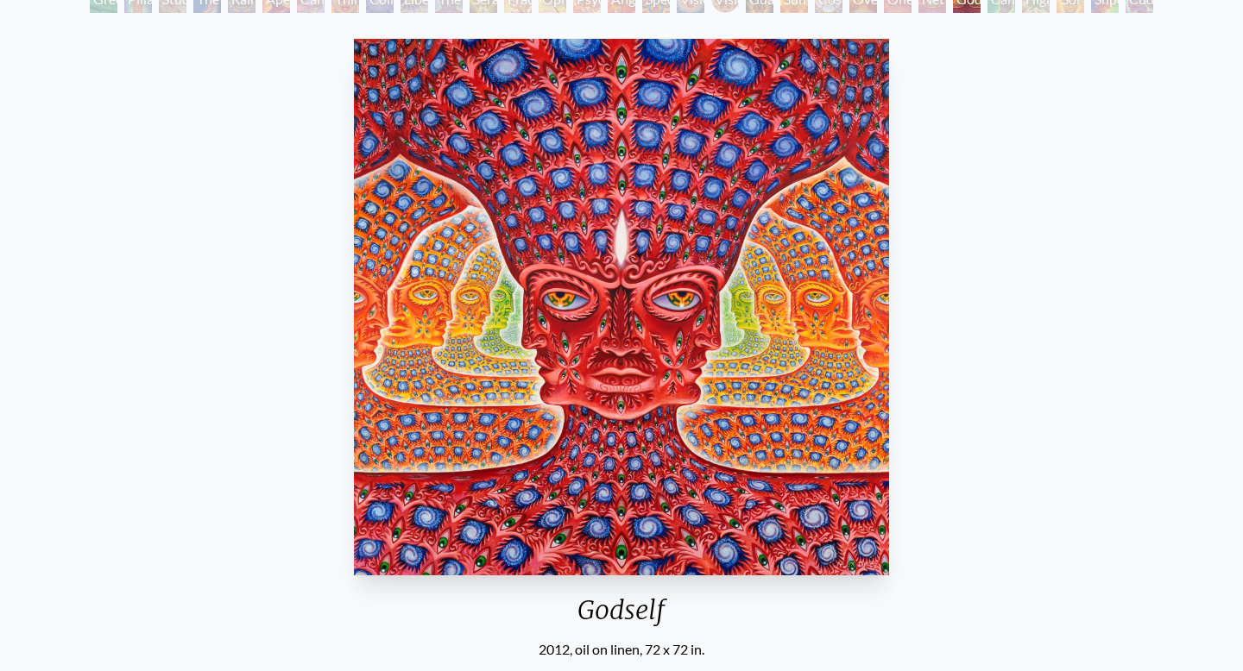
scroll to position [124, 0]
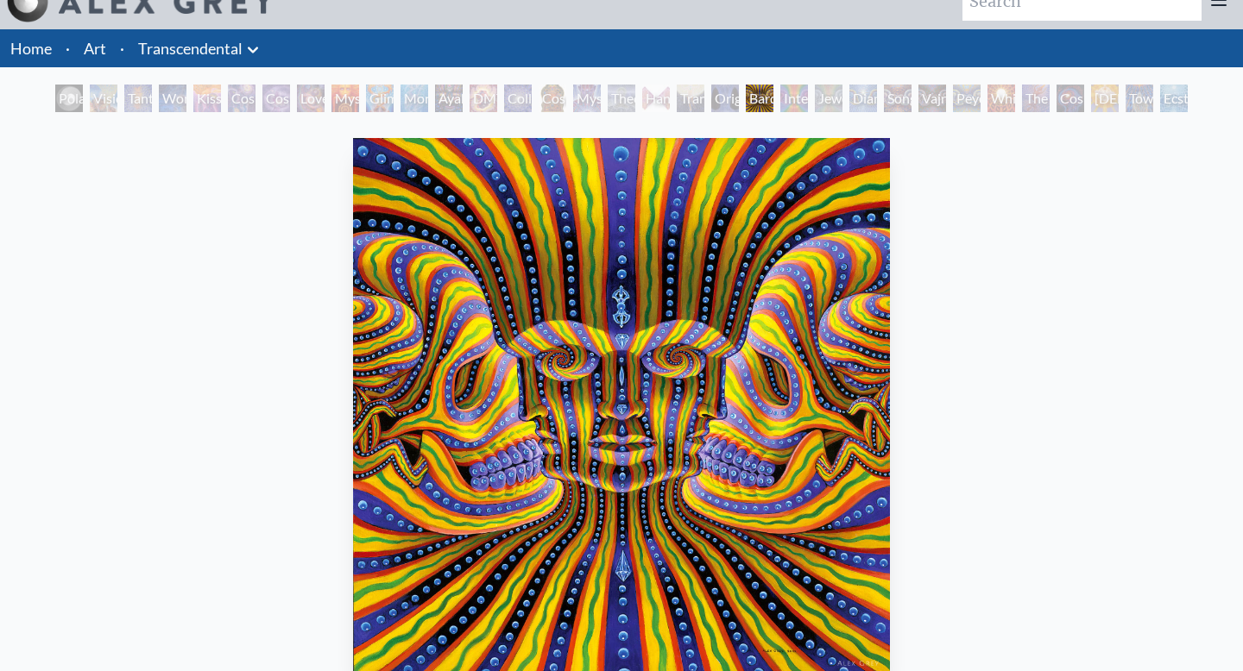
scroll to position [22, 0]
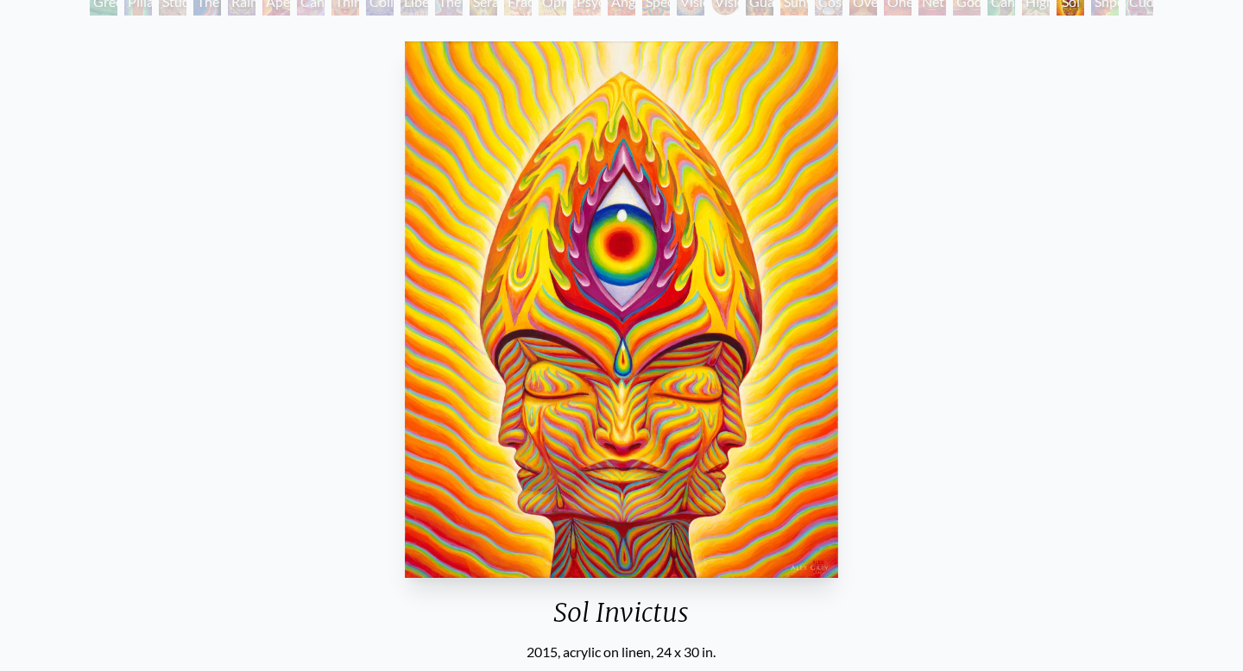
scroll to position [117, 0]
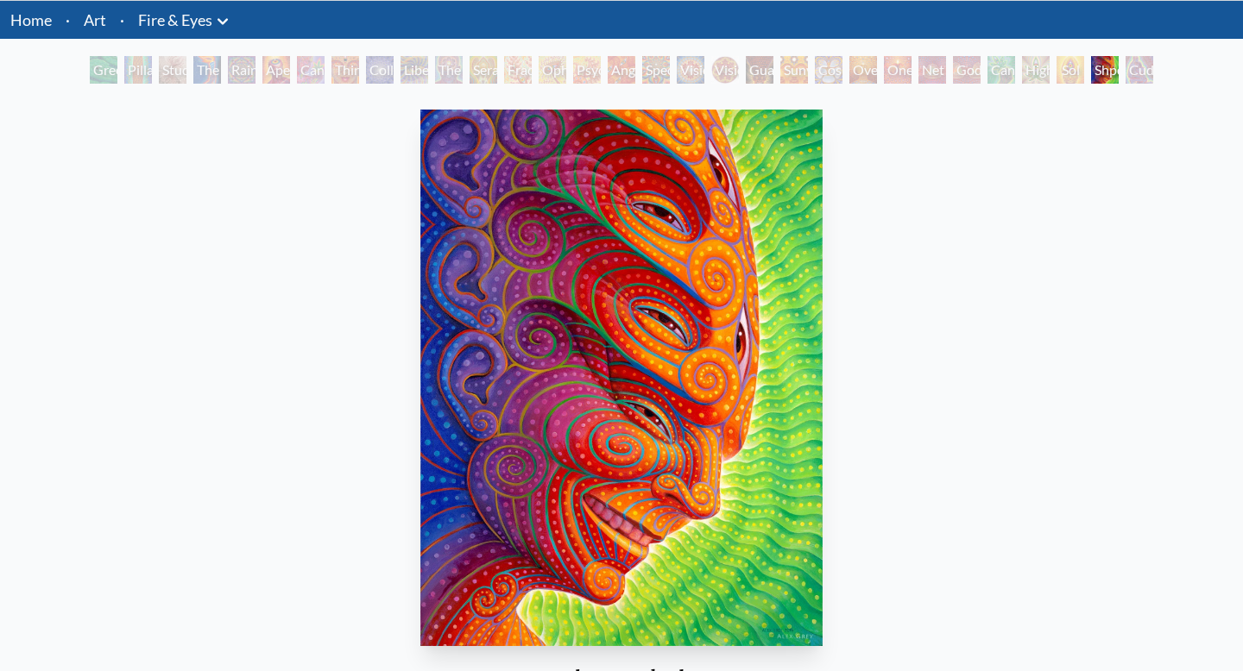
scroll to position [53, 0]
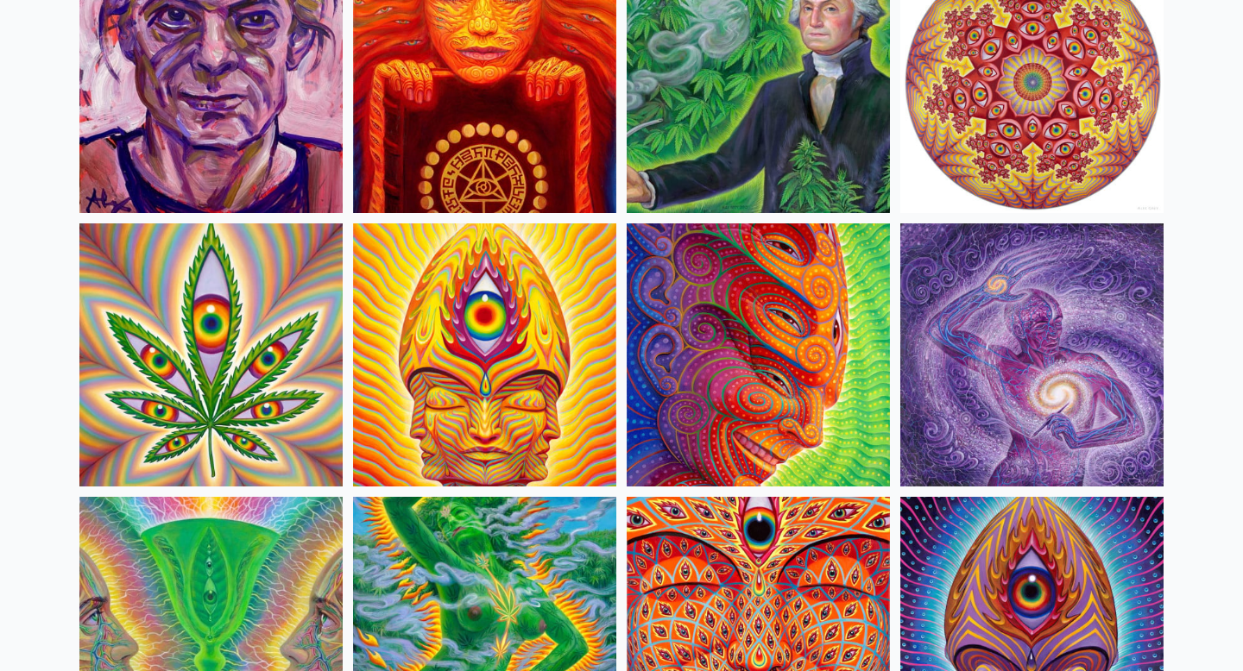
scroll to position [3025, 0]
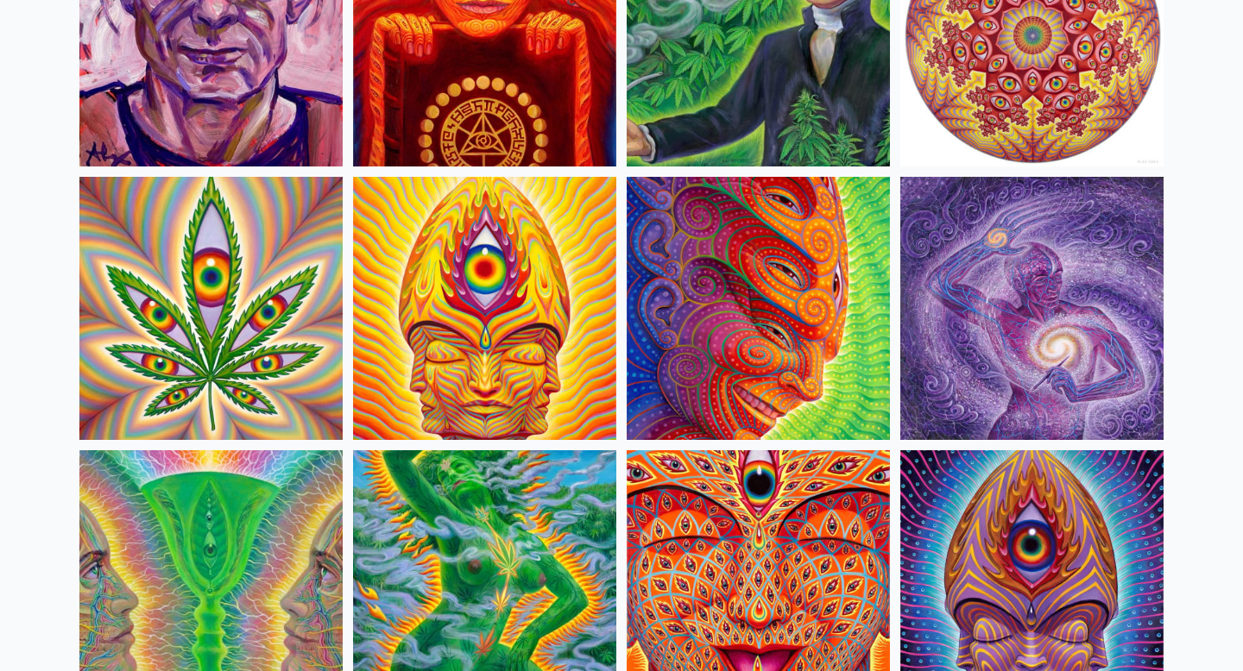
click at [690, 358] on img at bounding box center [758, 308] width 263 height 263
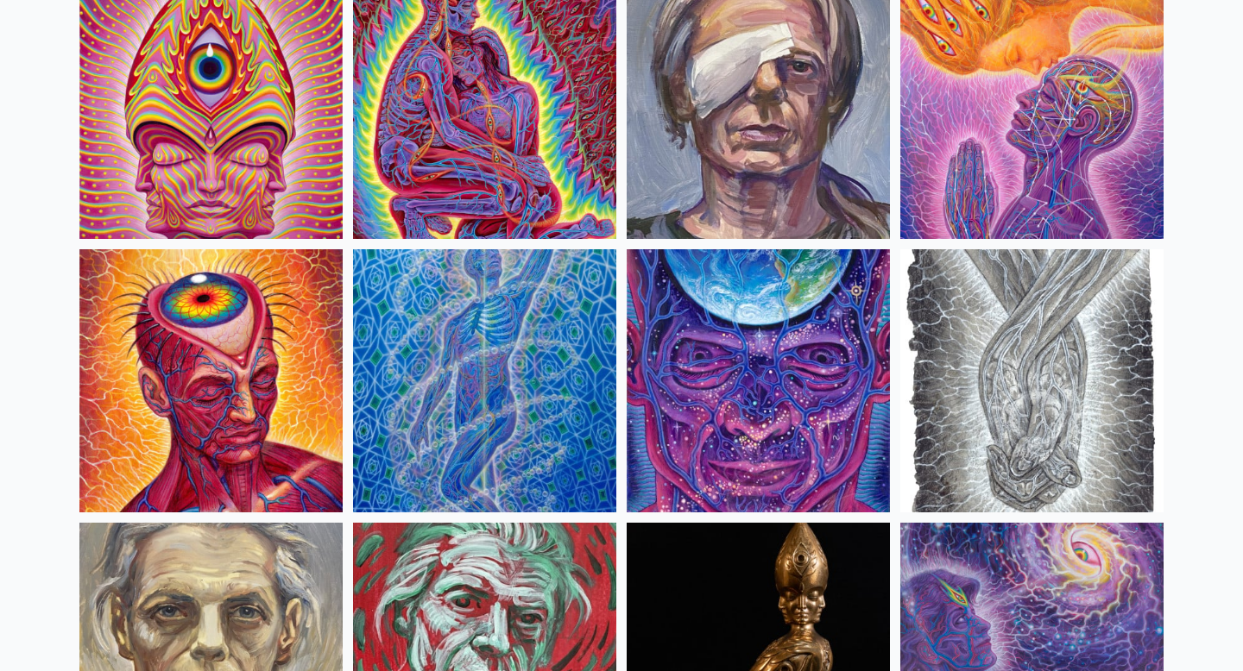
scroll to position [3775, 0]
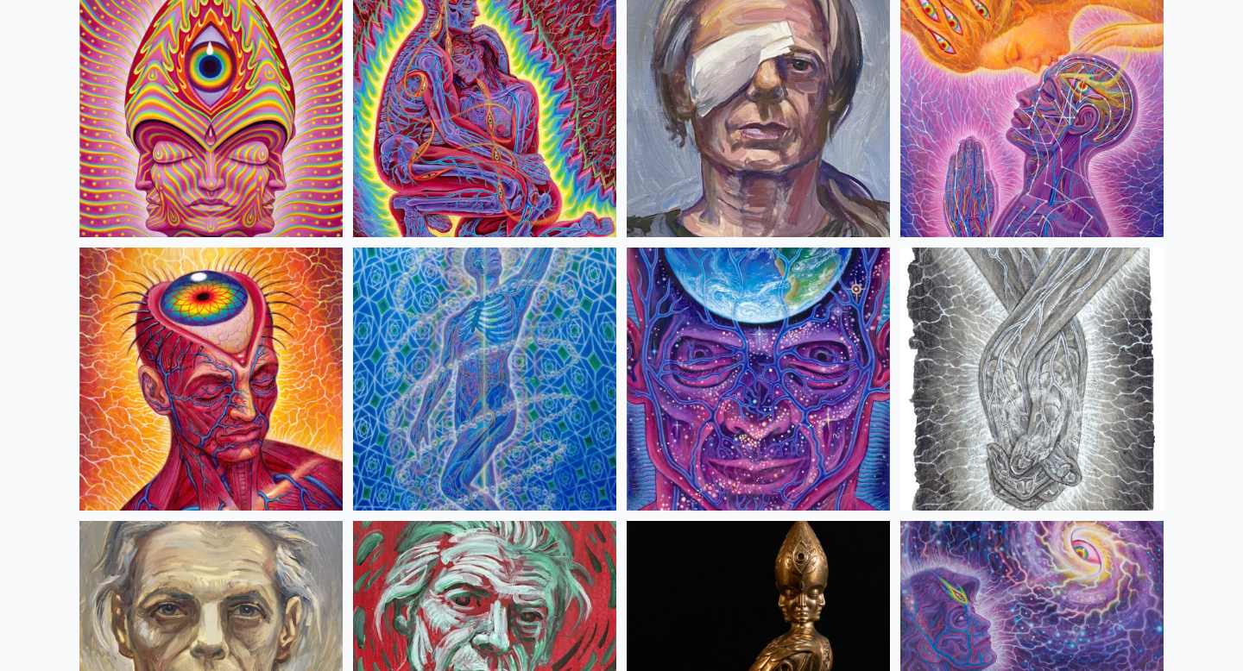
click at [720, 475] on img at bounding box center [758, 379] width 263 height 263
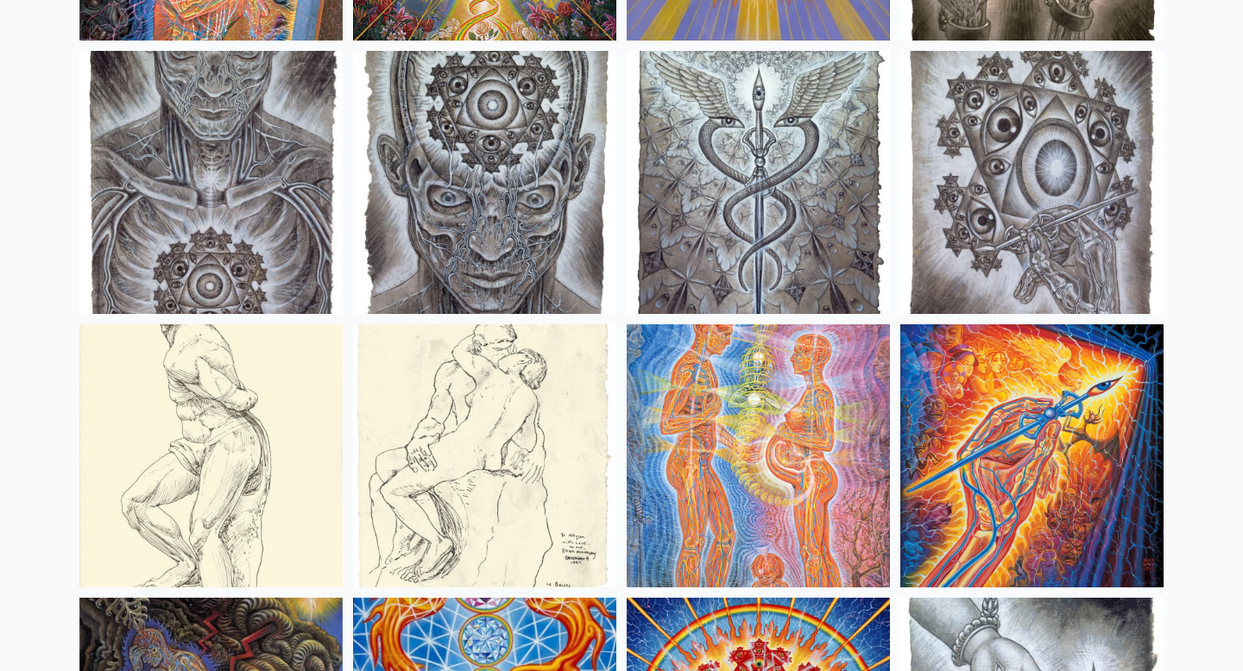
scroll to position [13012, 0]
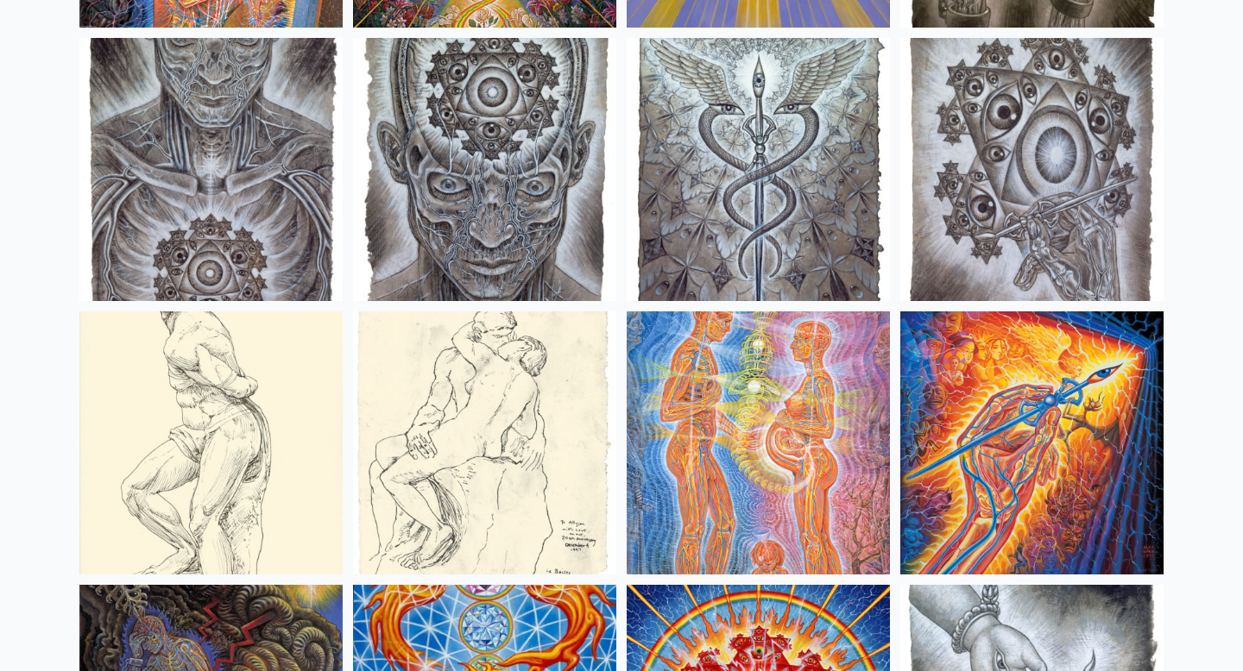
click at [1015, 406] on img at bounding box center [1031, 443] width 263 height 263
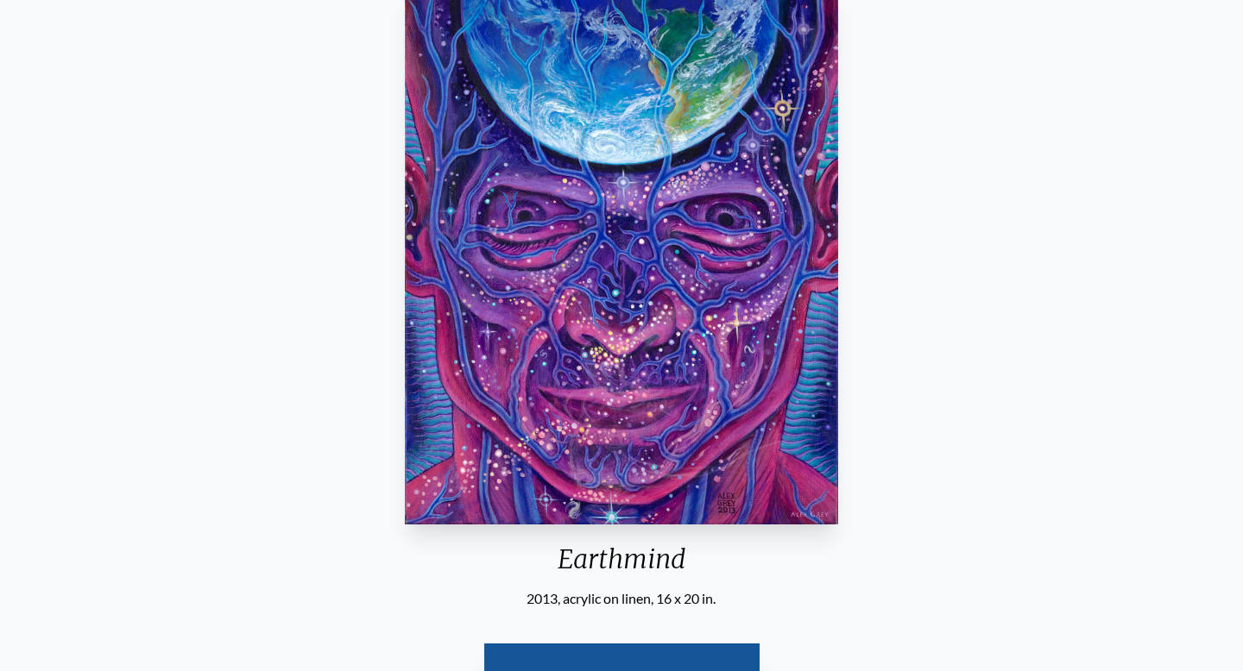
scroll to position [174, 0]
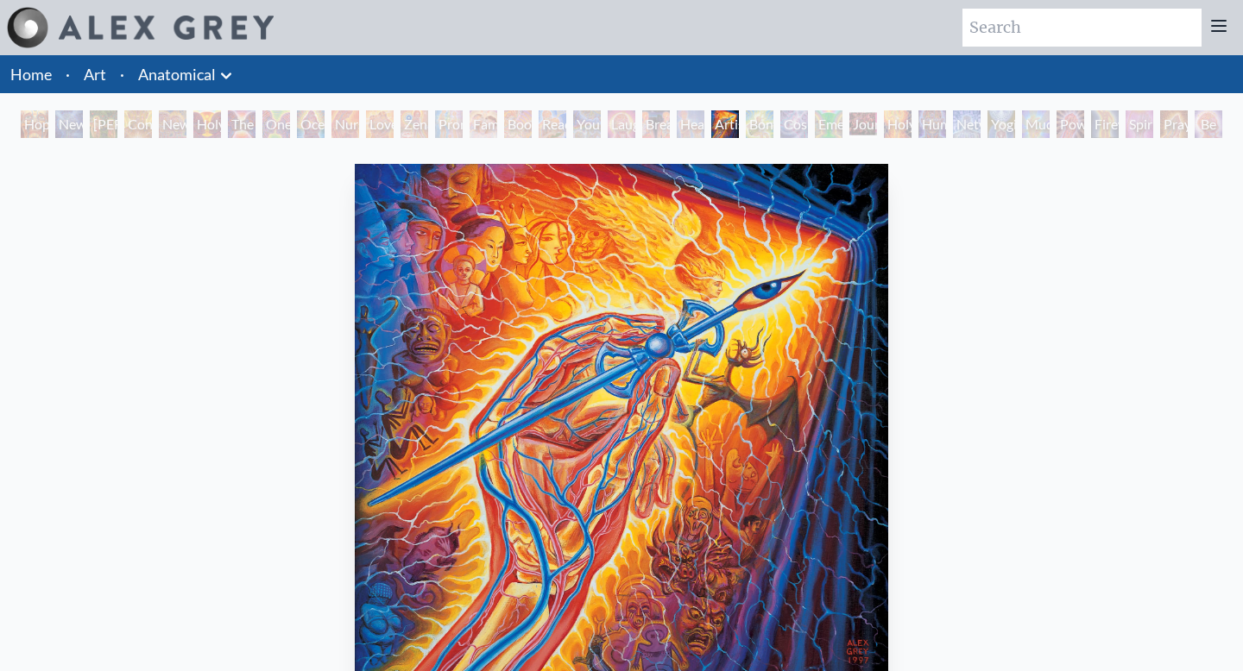
click at [38, 69] on link "Home" at bounding box center [30, 74] width 41 height 19
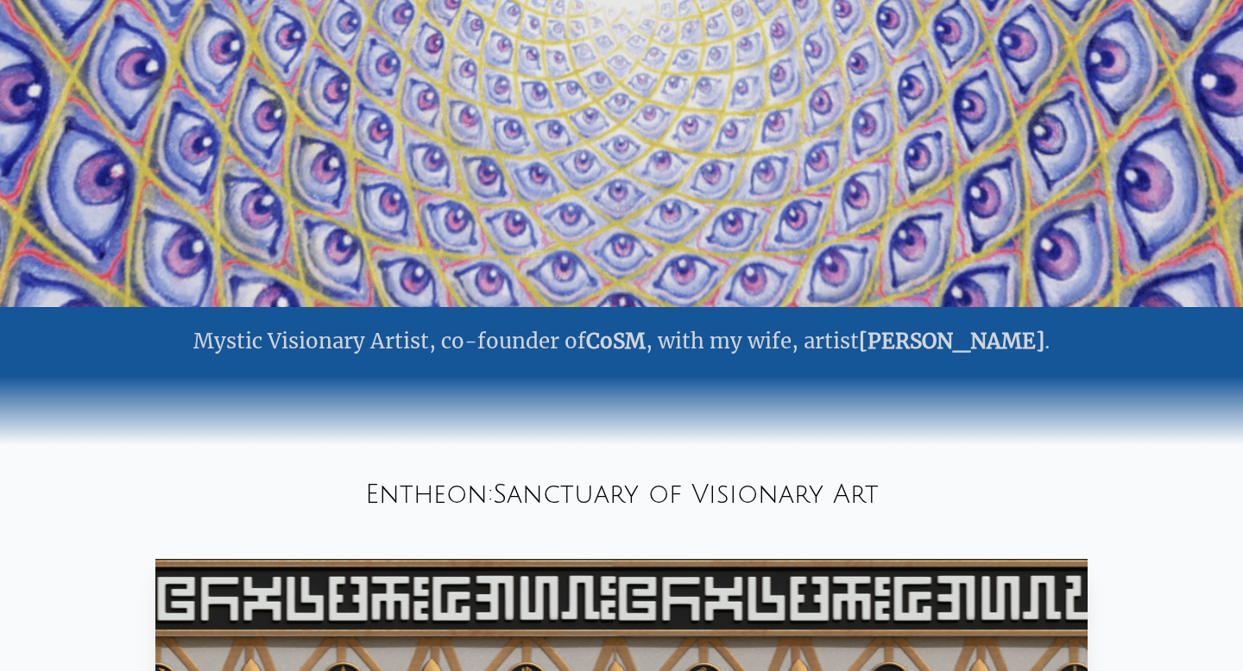
scroll to position [422, 0]
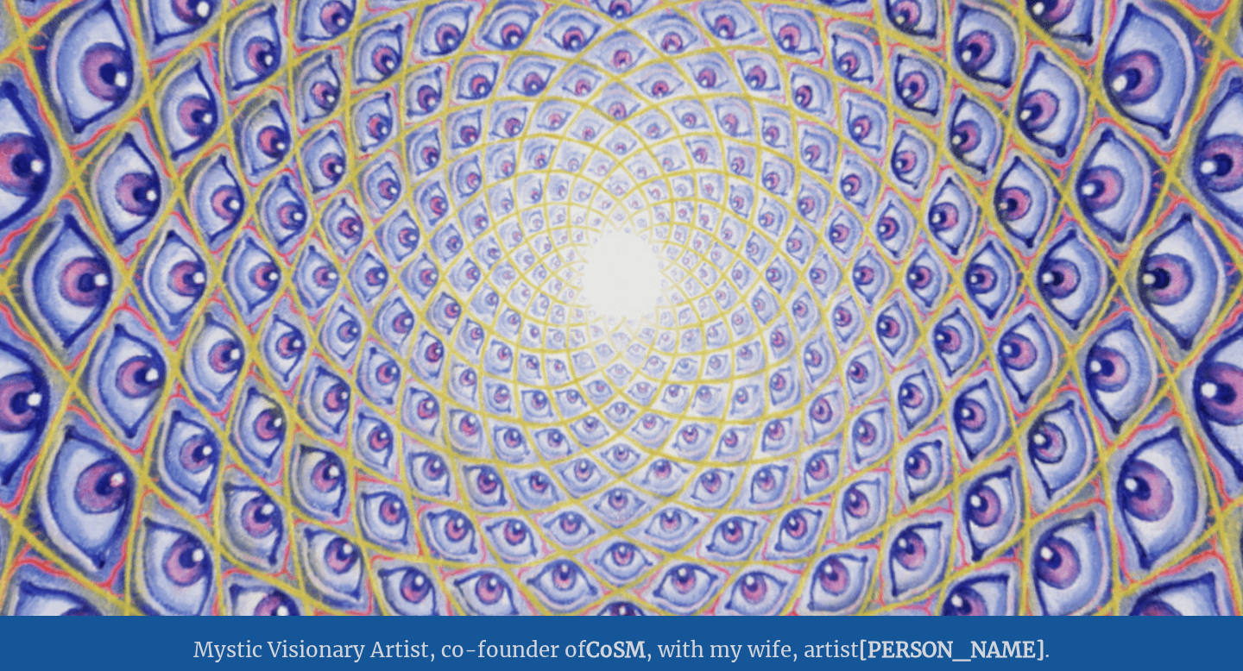
scroll to position [102, 0]
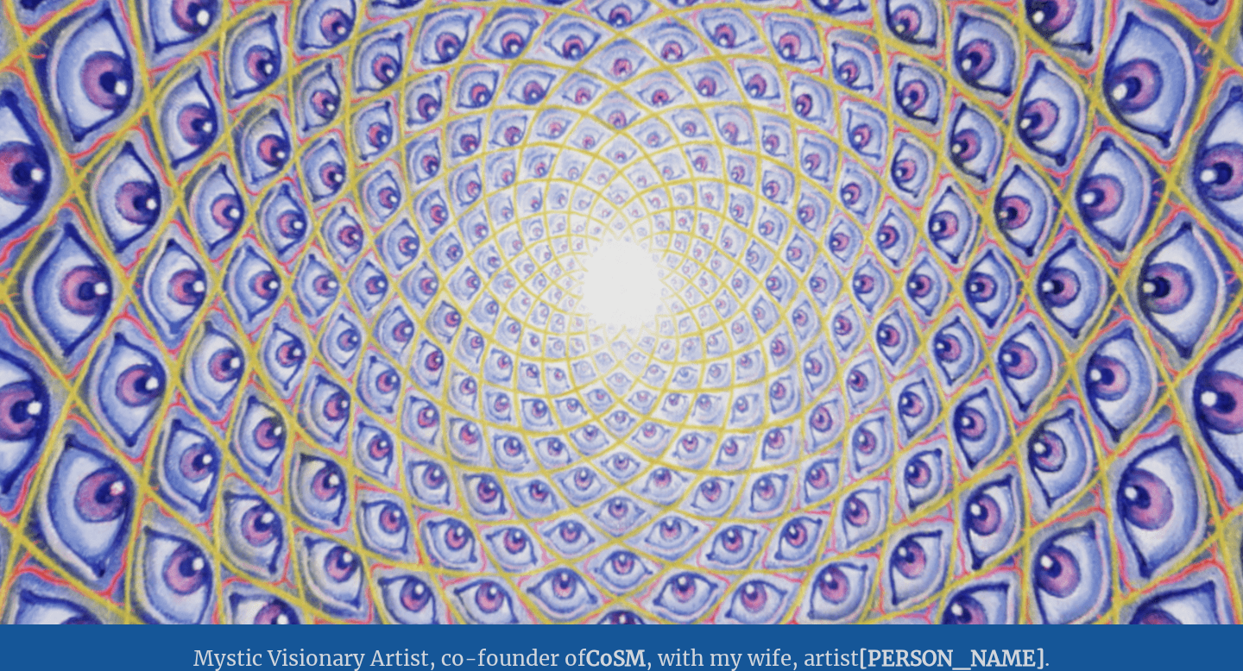
drag, startPoint x: 1099, startPoint y: 245, endPoint x: 683, endPoint y: 259, distance: 416.2
click at [683, 258] on video "Your browser does not support the video tag." at bounding box center [621, 289] width 1726 height 971
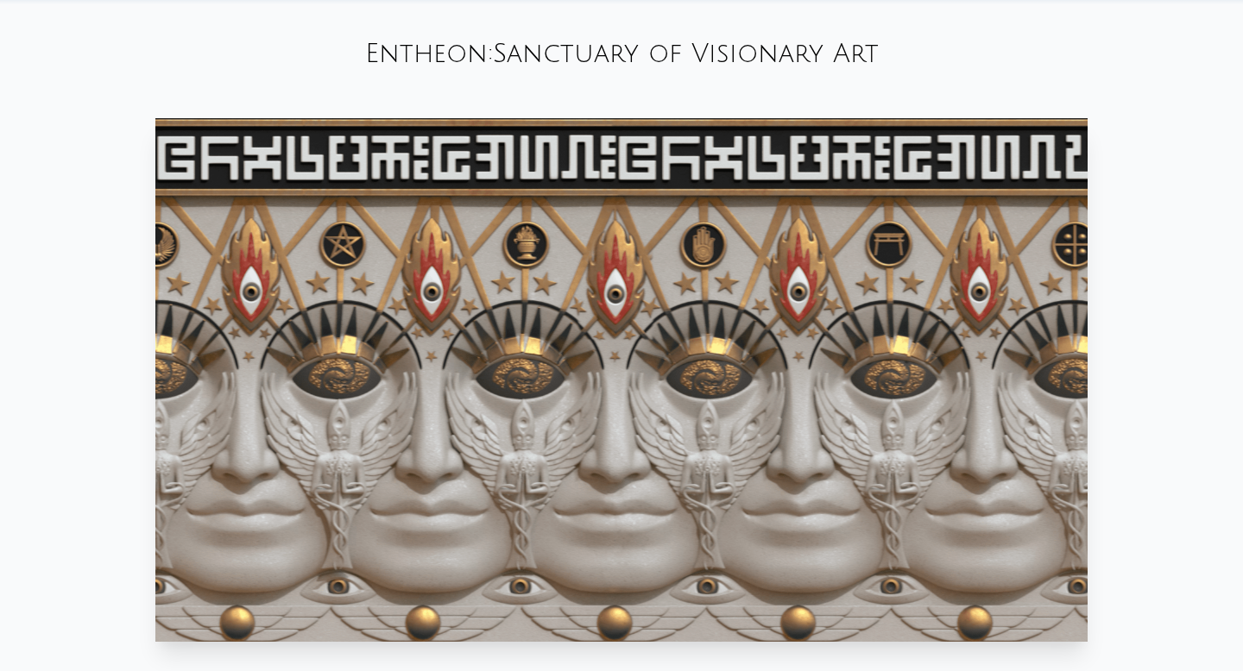
scroll to position [0, 0]
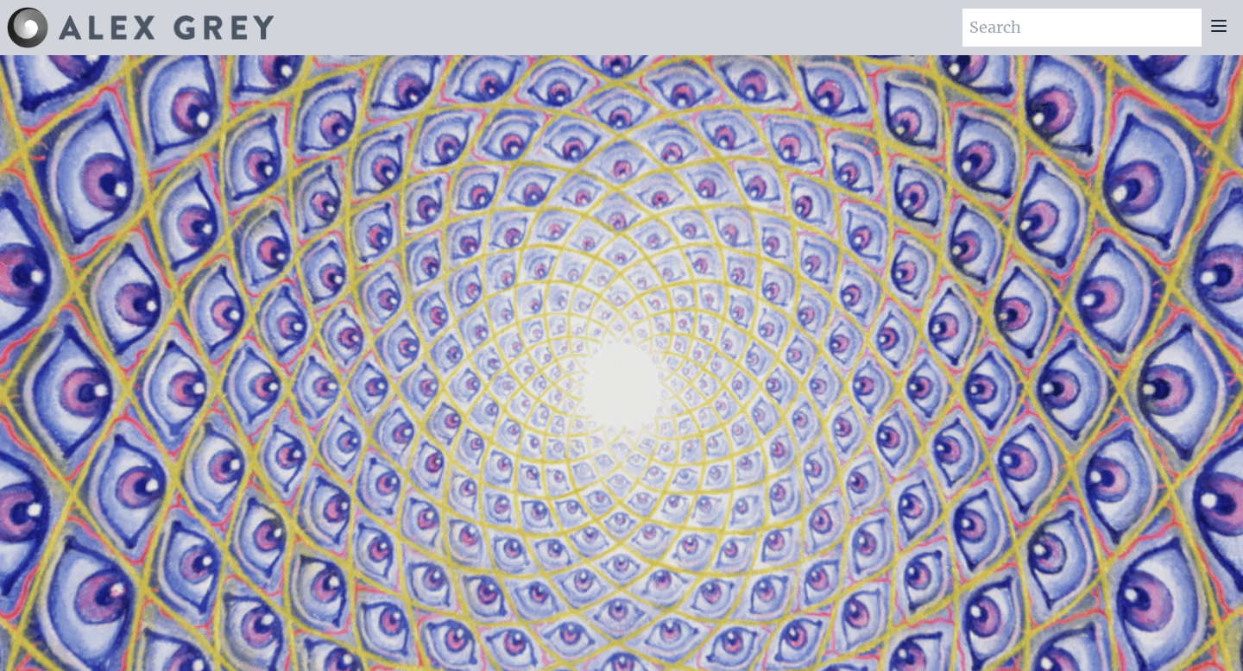
click at [86, 32] on img at bounding box center [166, 28] width 215 height 24
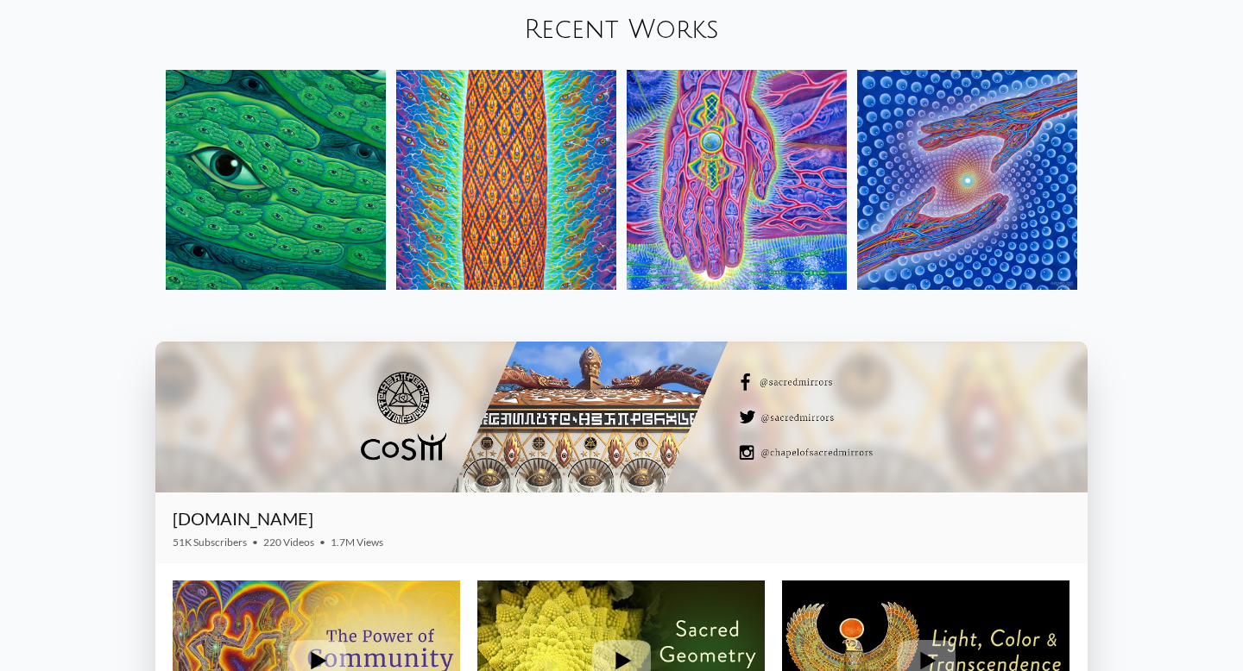
scroll to position [1938, 0]
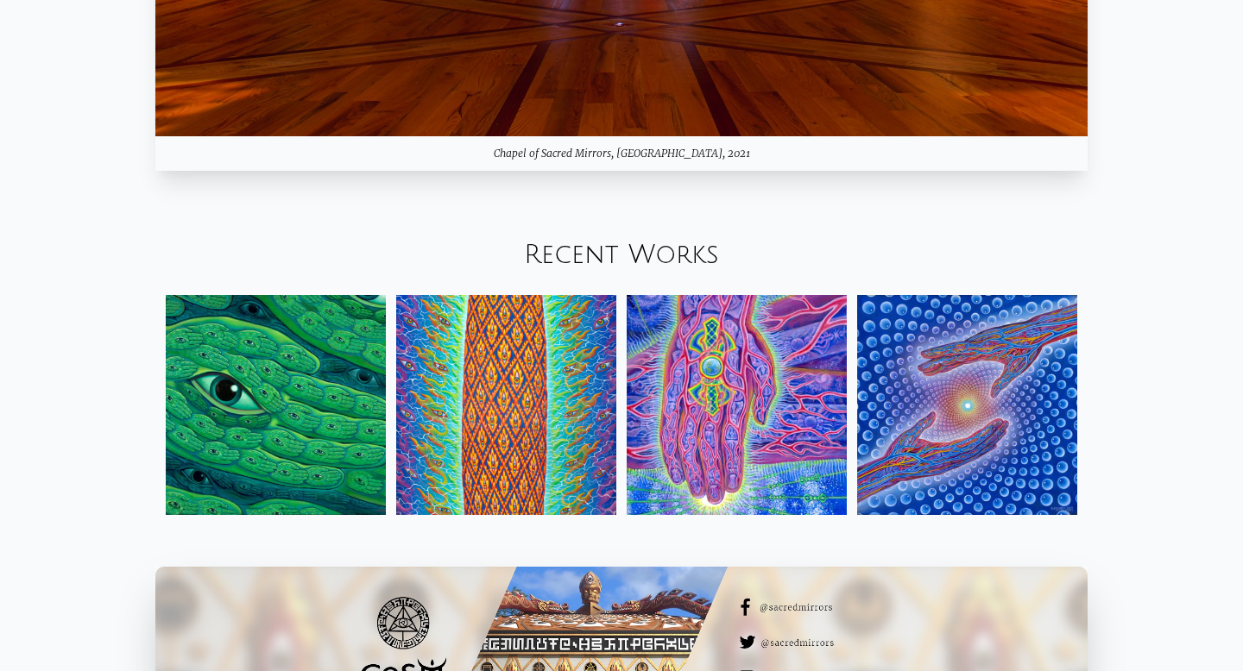
click at [570, 245] on link "Recent Works" at bounding box center [621, 255] width 195 height 28
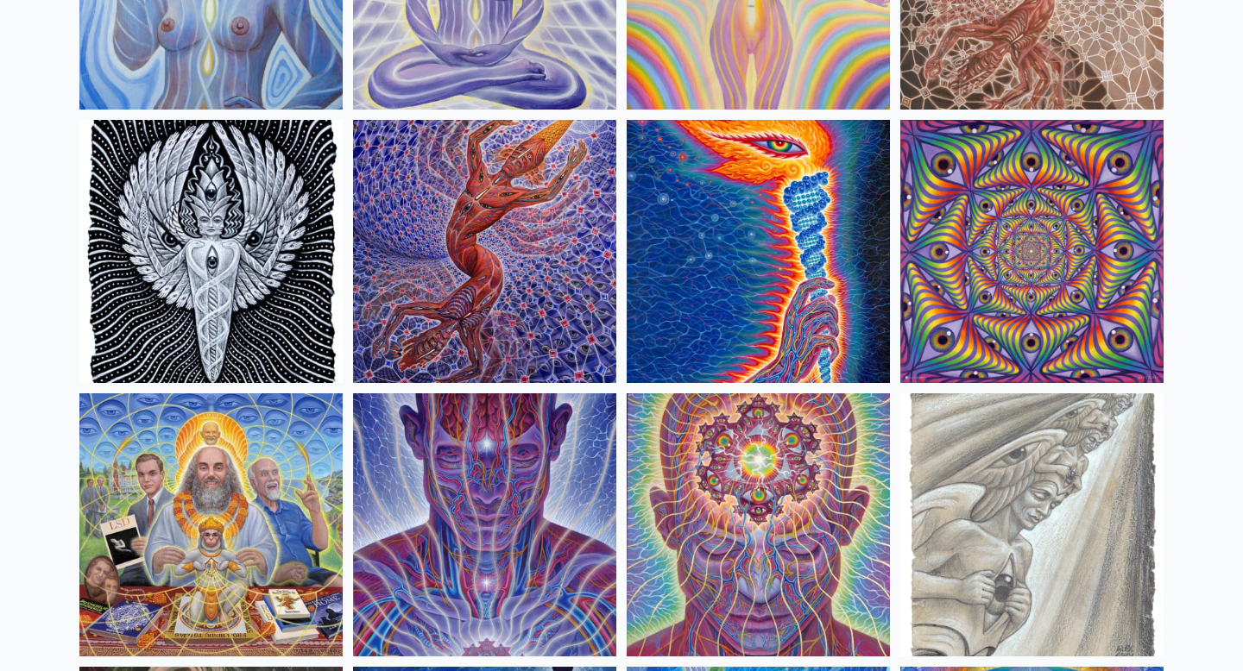
scroll to position [1741, 0]
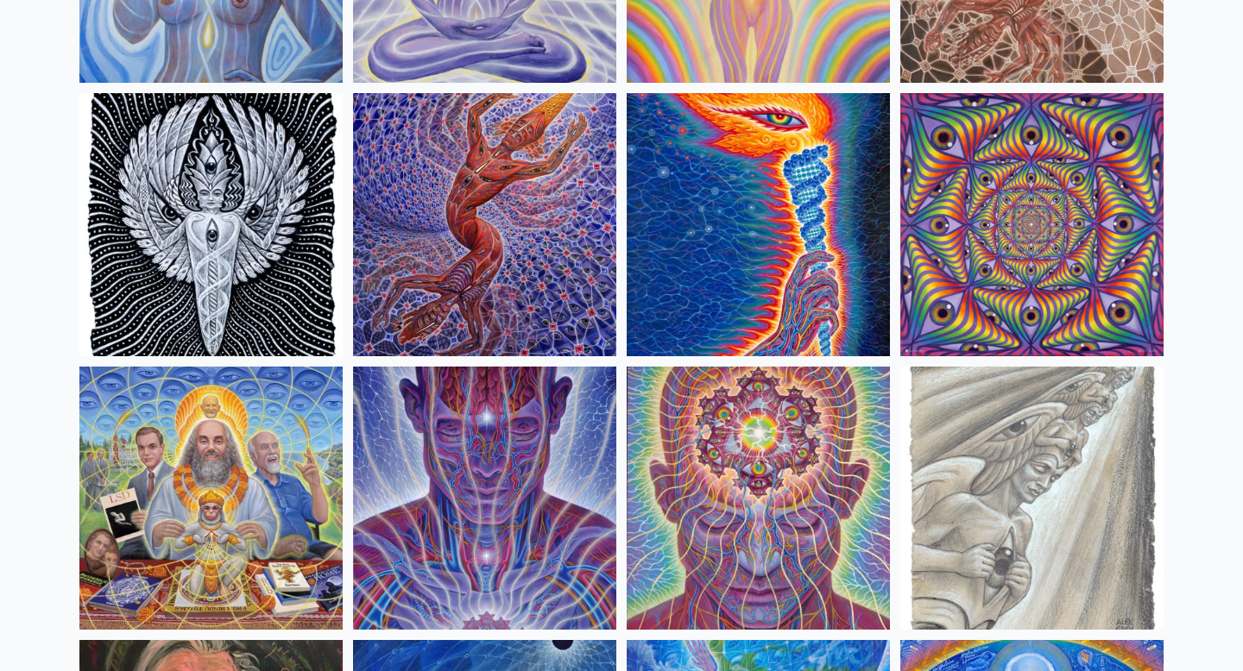
click at [793, 269] on img at bounding box center [758, 224] width 263 height 263
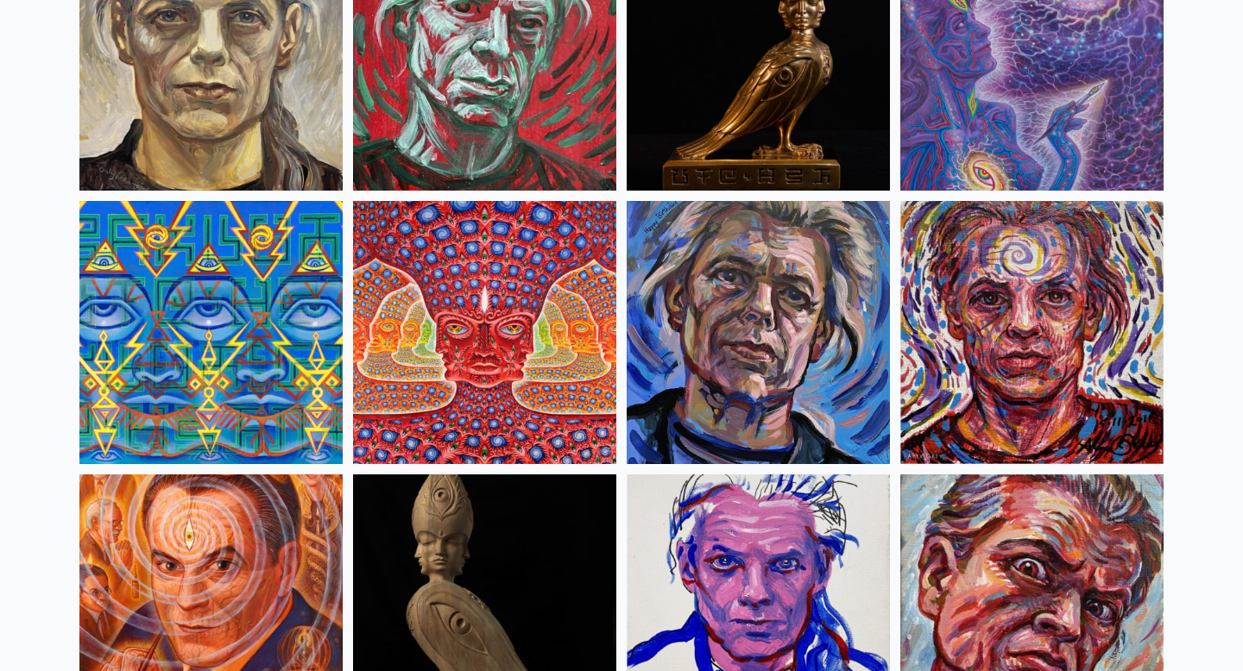
scroll to position [4364, 0]
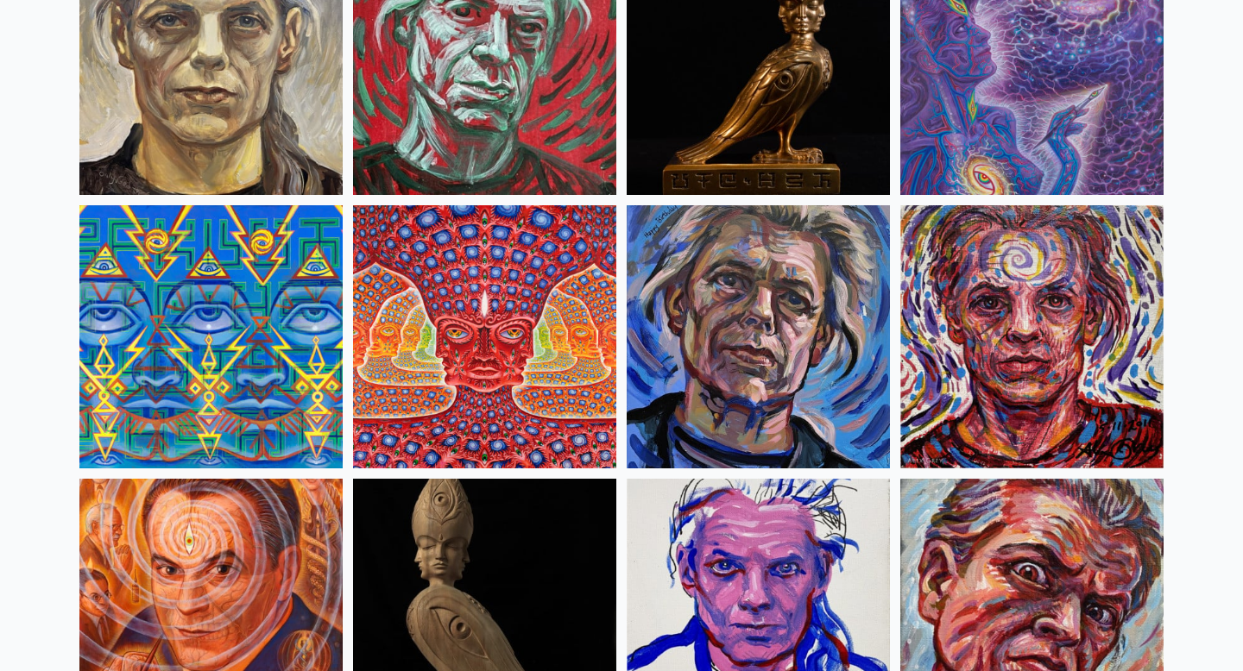
click at [479, 367] on img at bounding box center [484, 336] width 263 height 263
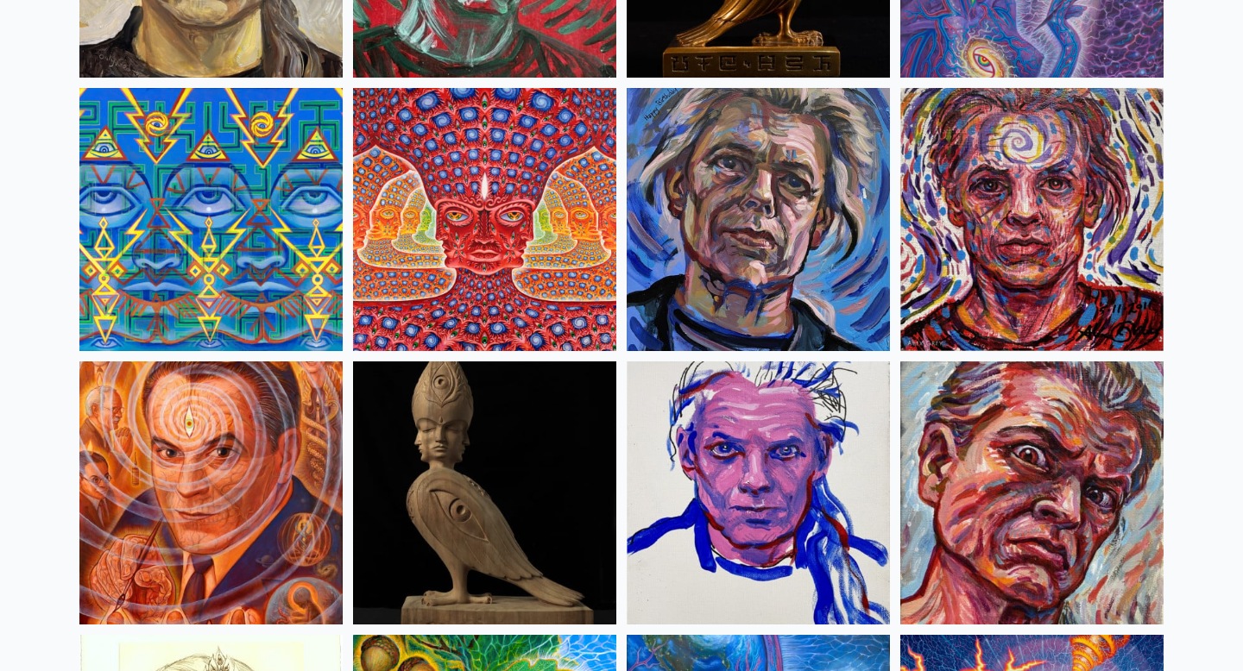
scroll to position [4480, 0]
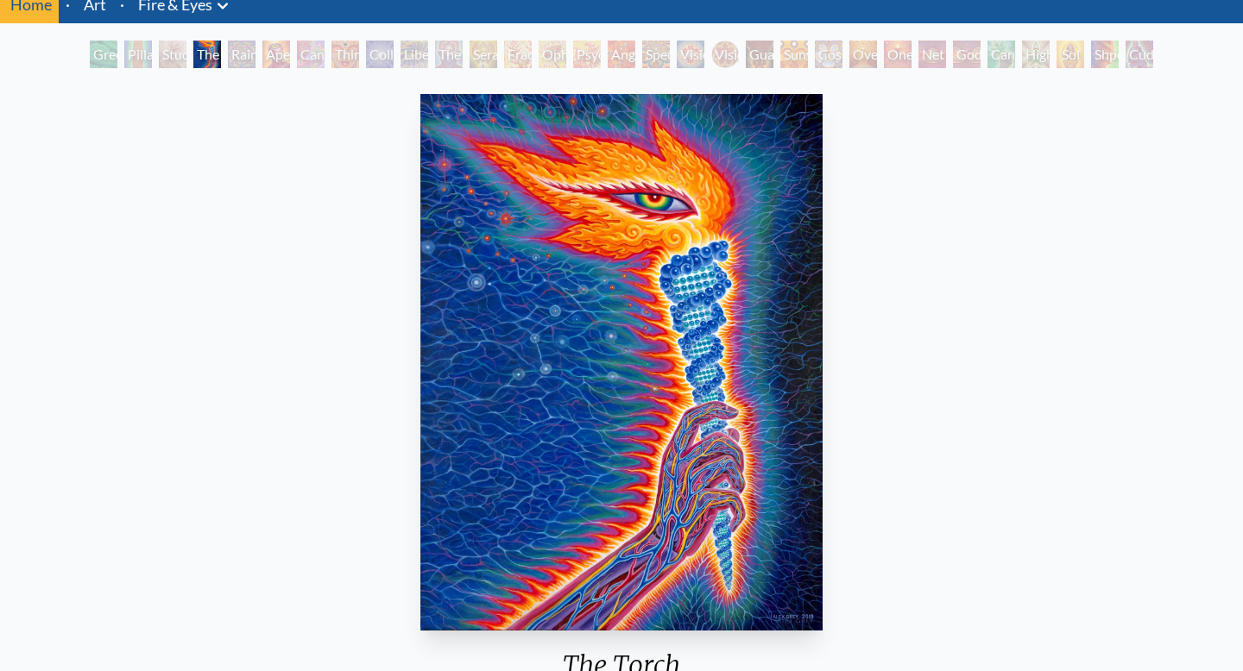
scroll to position [69, 0]
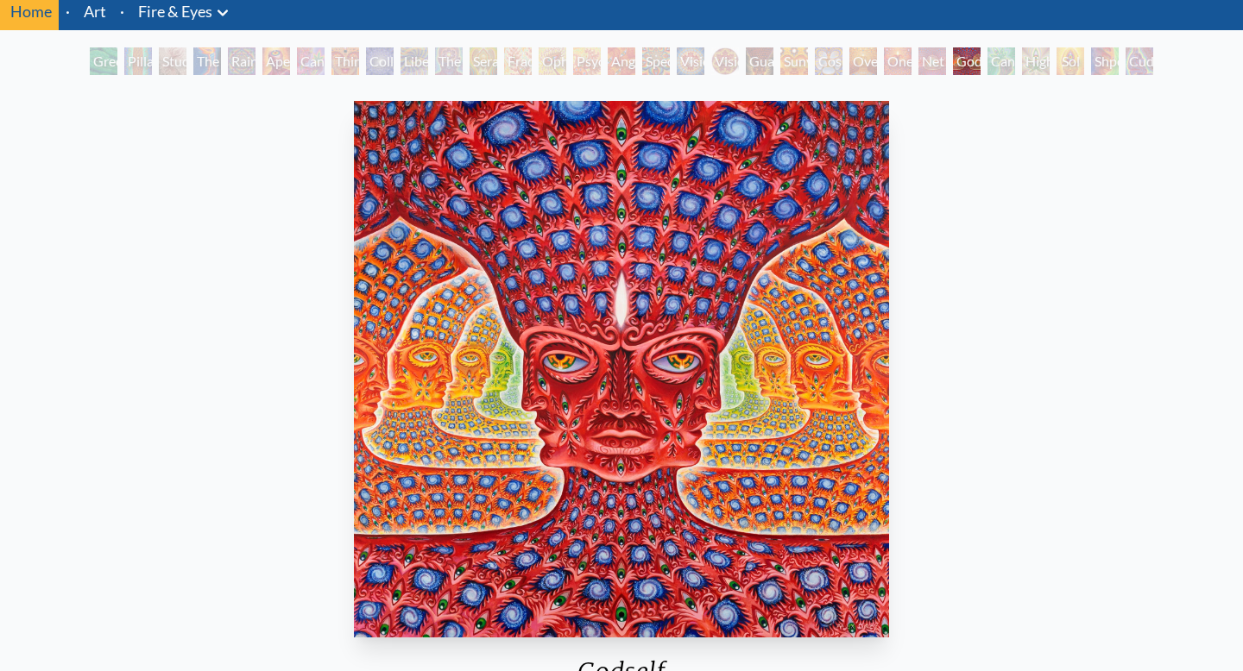
scroll to position [46, 0]
